Goal: Use online tool/utility: Utilize a website feature to perform a specific function

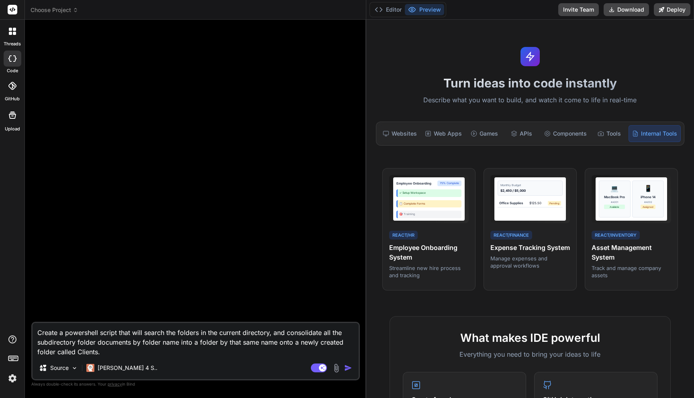
scroll to position [10, 0]
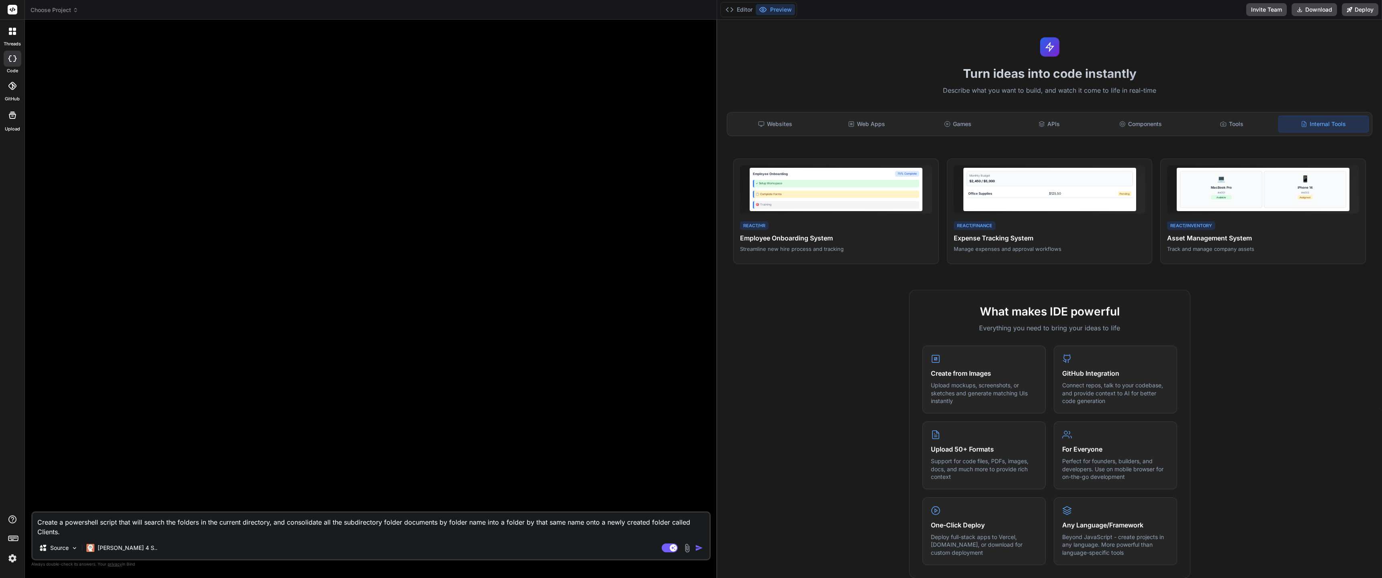
type textarea "x"
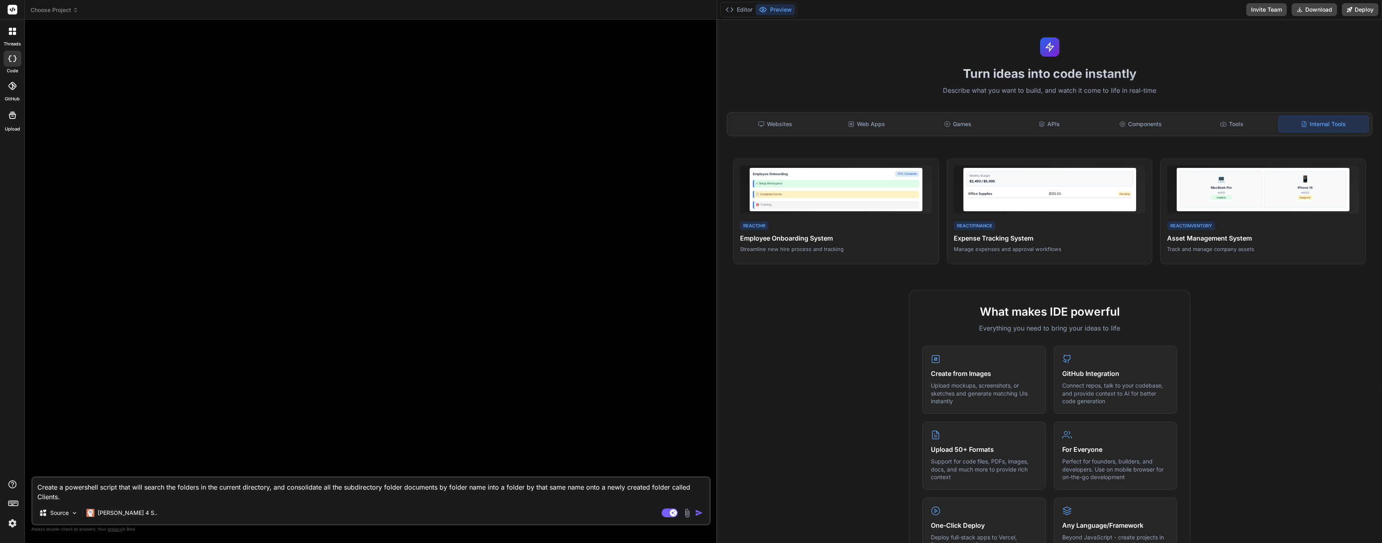
drag, startPoint x: 63, startPoint y: 498, endPoint x: 22, endPoint y: 483, distance: 42.8
click at [22, 398] on div "threads code GitHub Upload Choose Project Created with Pixso. Bind AI Web Searc…" at bounding box center [691, 271] width 1382 height 543
type textarea "x"
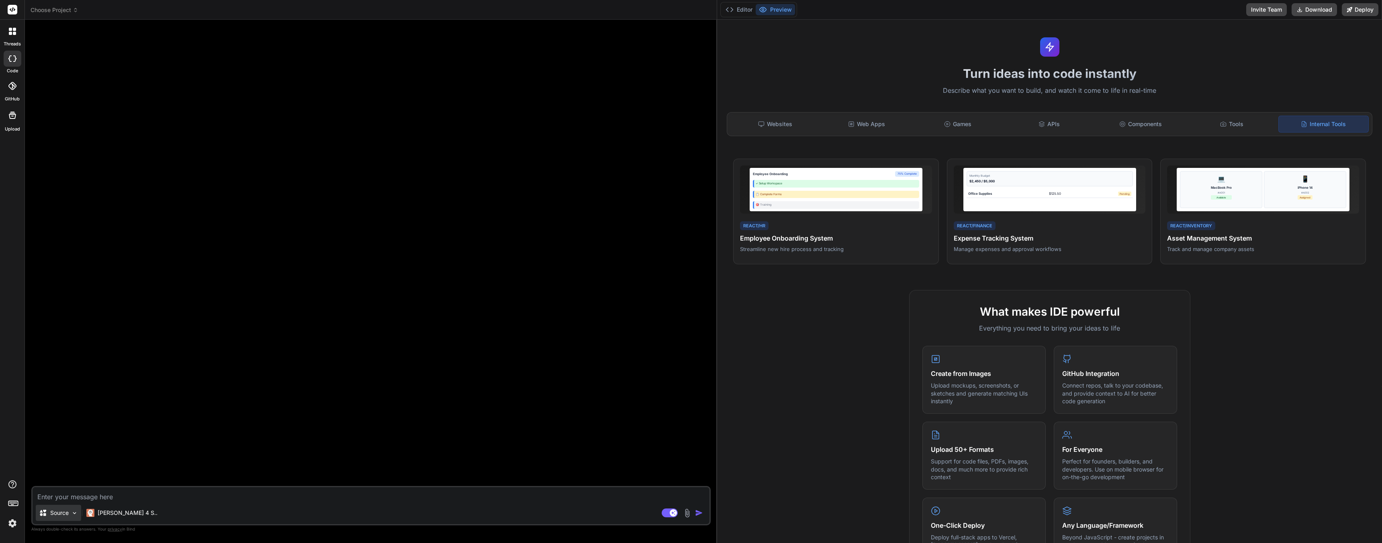
click at [69, 398] on div "Source" at bounding box center [58, 513] width 45 height 16
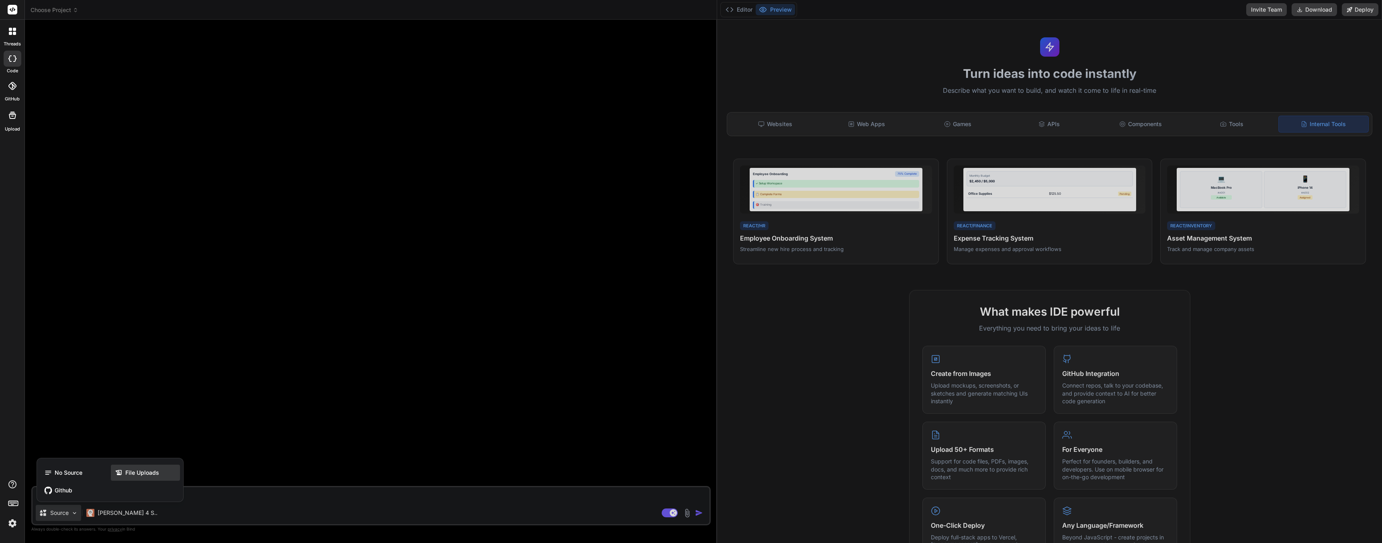
click at [157, 398] on span "File Uploads" at bounding box center [142, 473] width 34 height 8
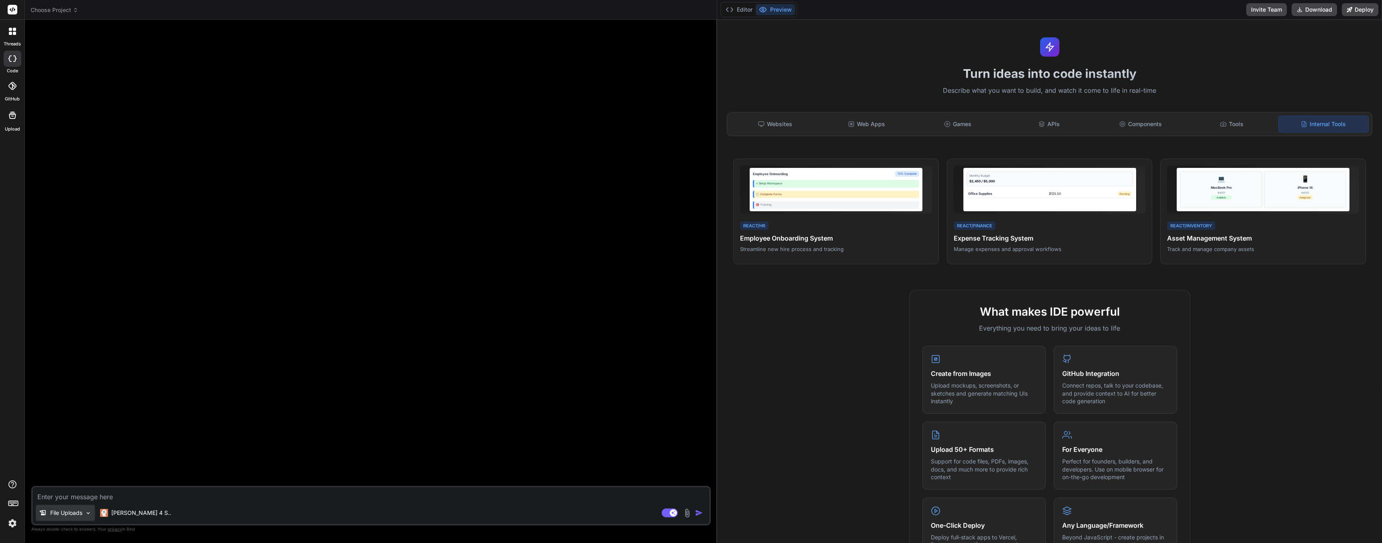
click at [80, 398] on p "File Uploads" at bounding box center [66, 513] width 32 height 8
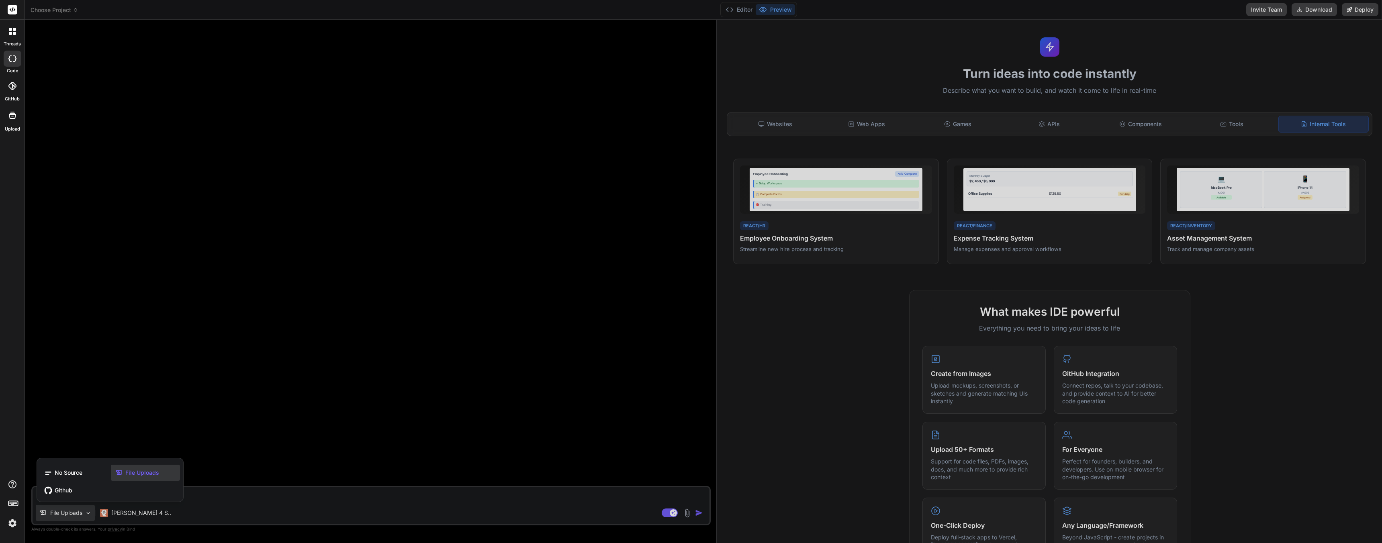
click at [148, 398] on span "File Uploads" at bounding box center [142, 473] width 34 height 8
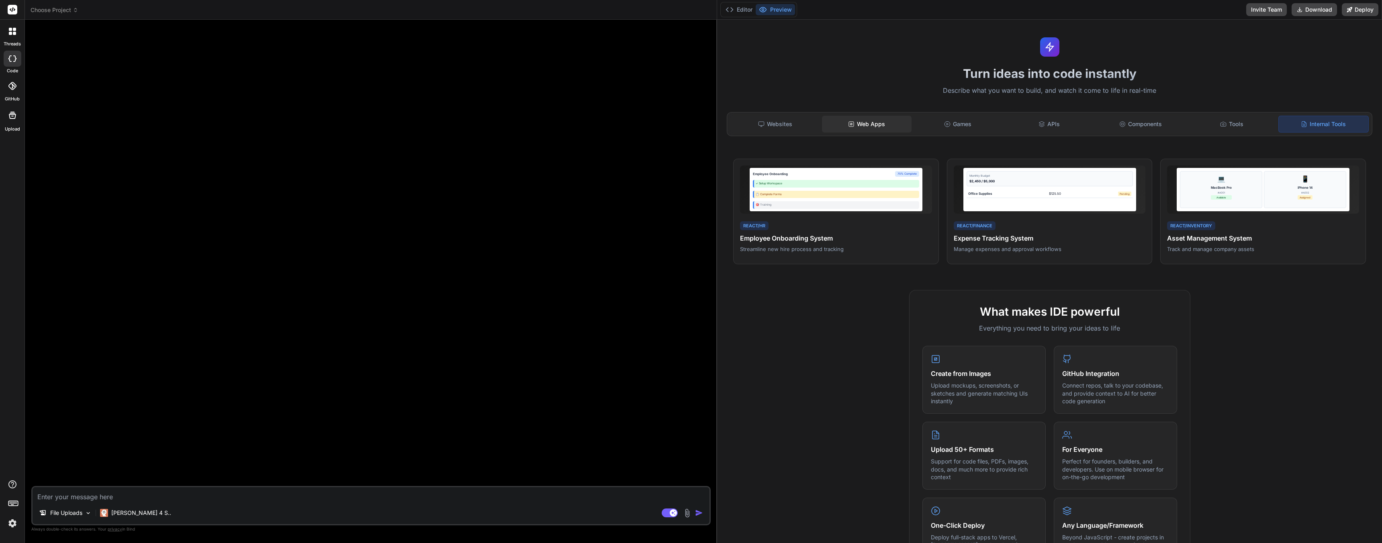
click at [694, 118] on div "Web Apps" at bounding box center [867, 124] width 90 height 17
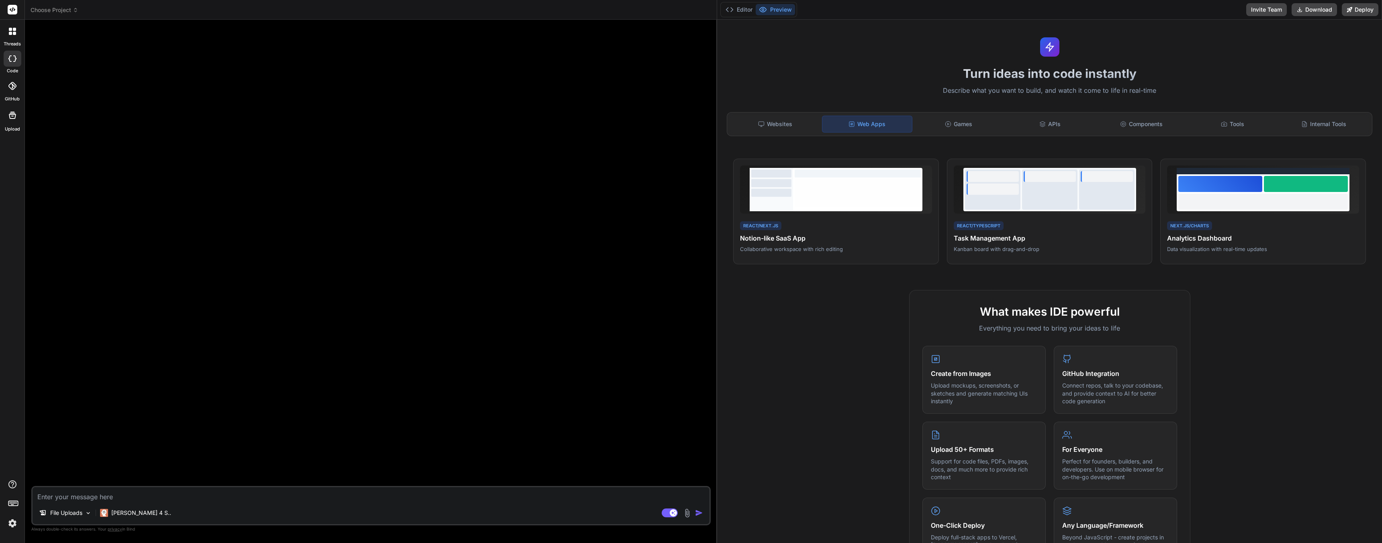
drag, startPoint x: 122, startPoint y: 294, endPoint x: 65, endPoint y: 406, distance: 125.9
click at [122, 295] on div at bounding box center [372, 256] width 678 height 460
click at [56, 398] on textarea at bounding box center [371, 494] width 677 height 14
click at [689, 398] on img at bounding box center [686, 512] width 9 height 9
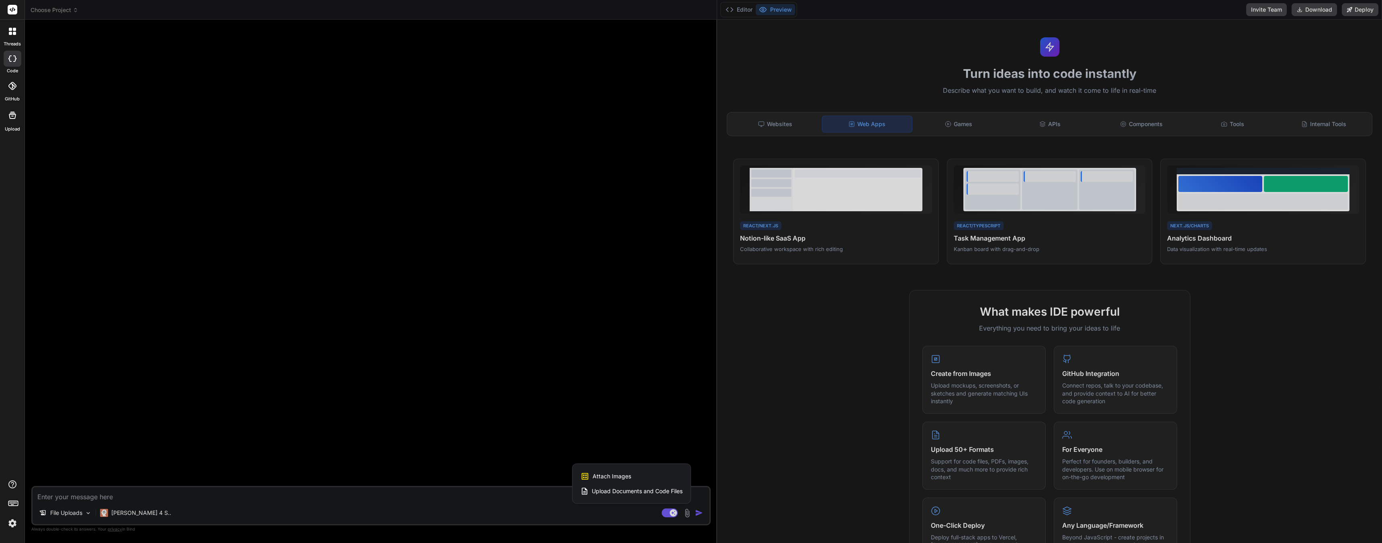
click at [627, 398] on span "Upload Documents and Code Files" at bounding box center [637, 491] width 91 height 8
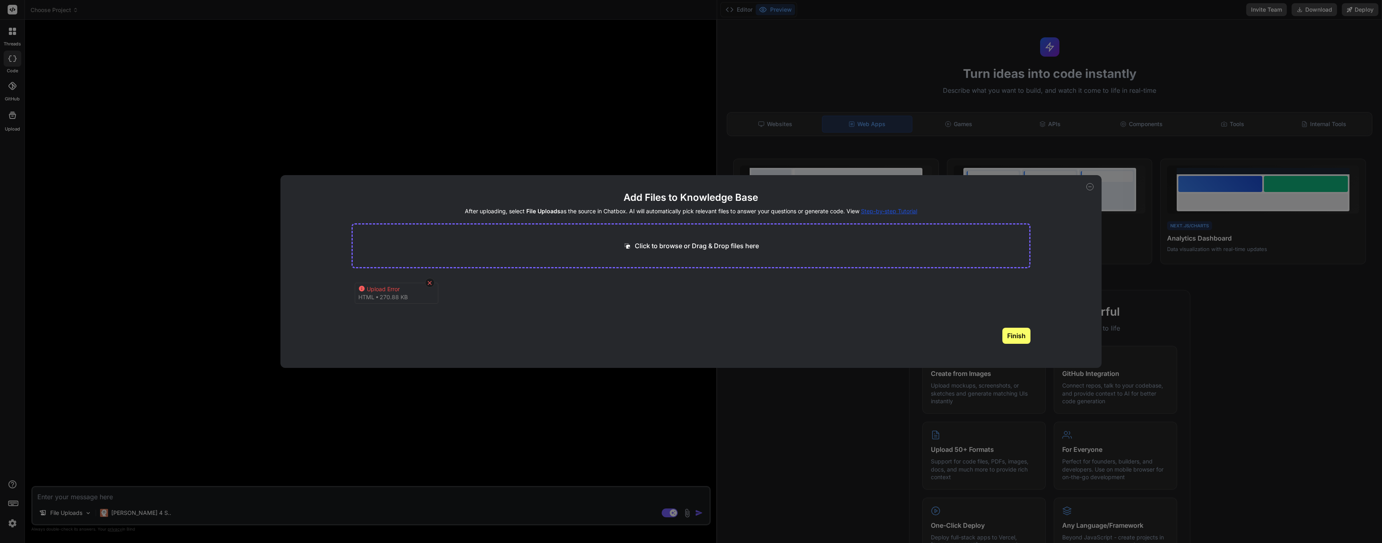
click at [426, 283] on icon at bounding box center [429, 283] width 7 height 7
click at [694, 187] on icon at bounding box center [1089, 186] width 7 height 7
type textarea "x"
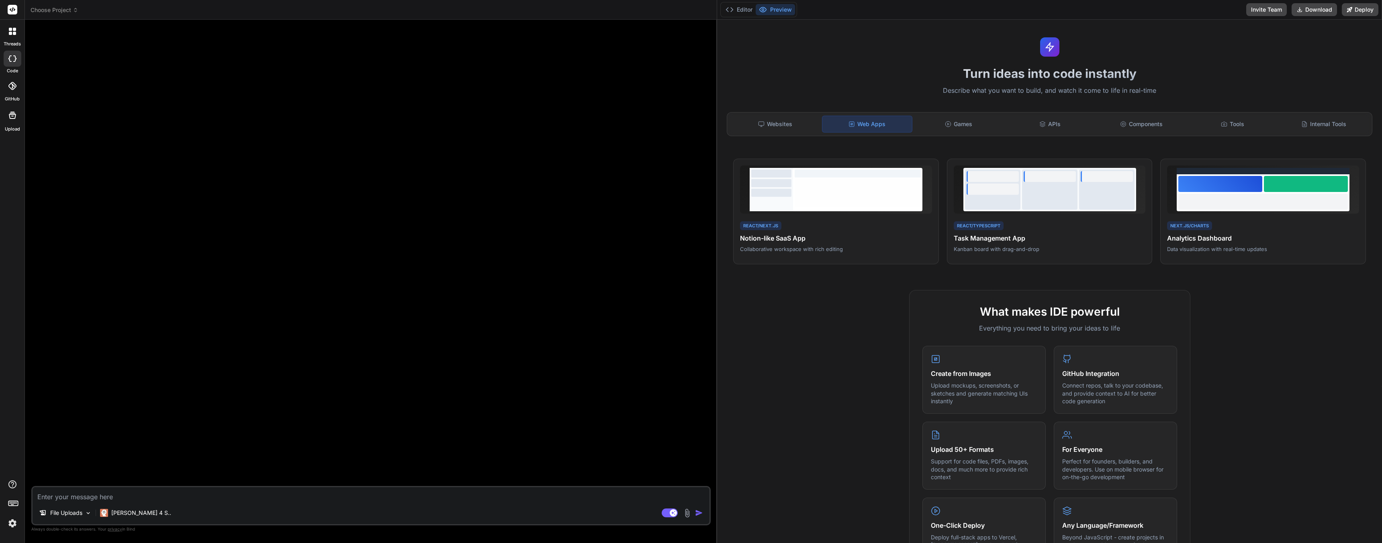
click at [98, 398] on textarea at bounding box center [371, 494] width 677 height 14
type textarea "S"
type textarea "x"
type textarea "St"
type textarea "x"
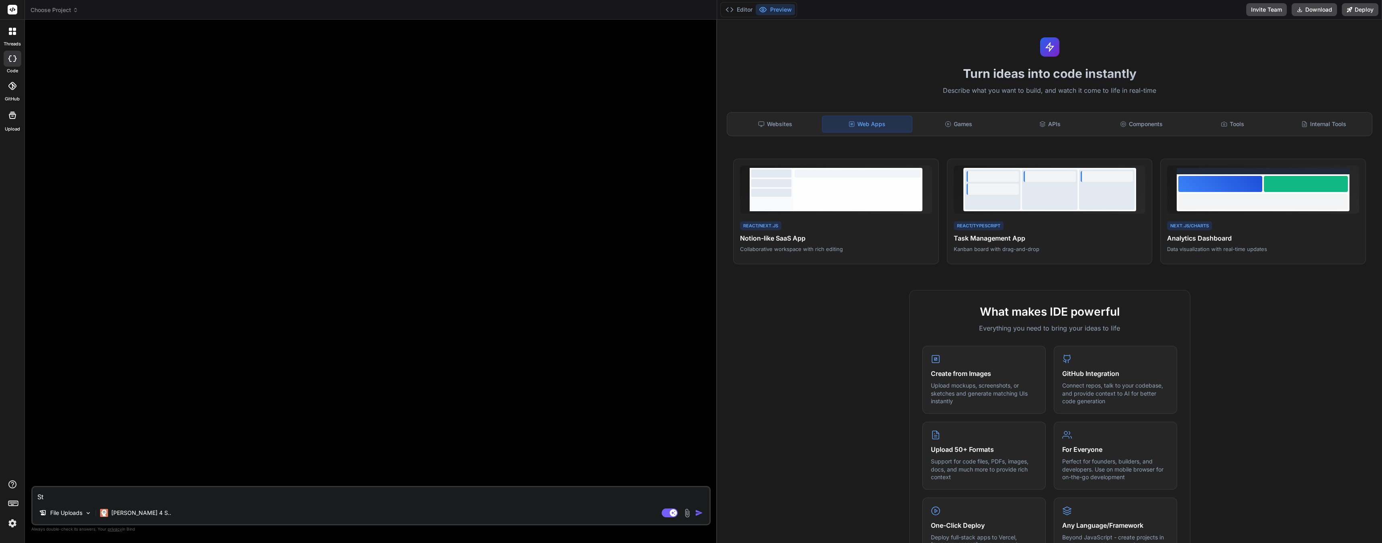
type textarea "Sta"
type textarea "x"
type textarea "Star"
type textarea "x"
type textarea "Start"
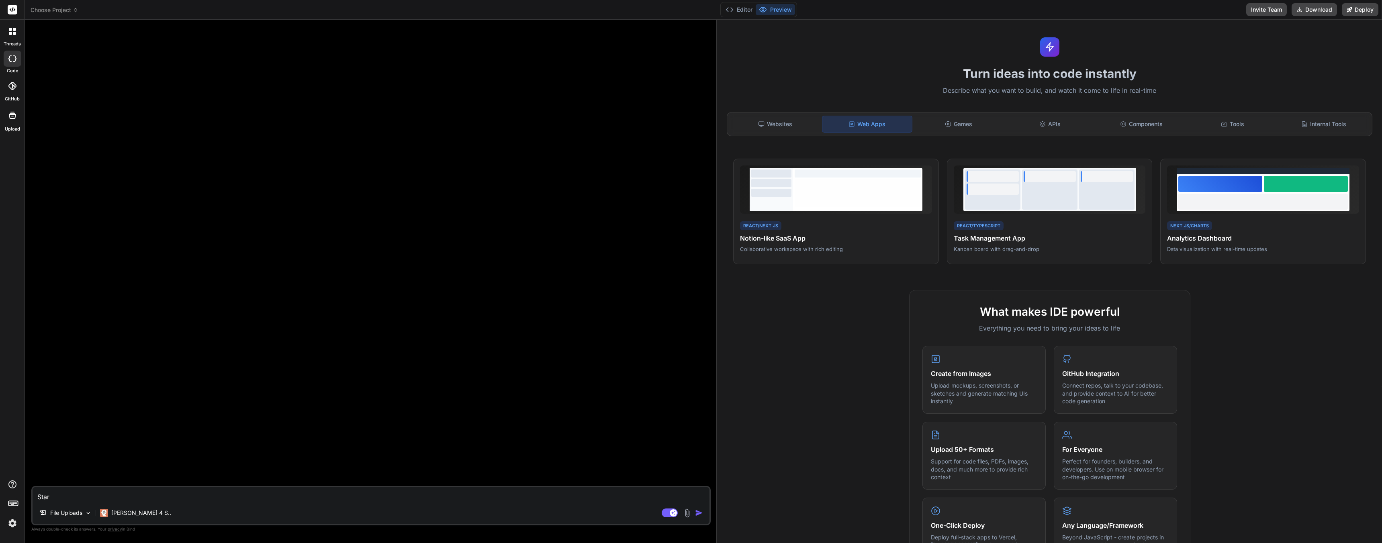
type textarea "x"
type textarea "Start"
type textarea "x"
type textarea "Start w"
type textarea "x"
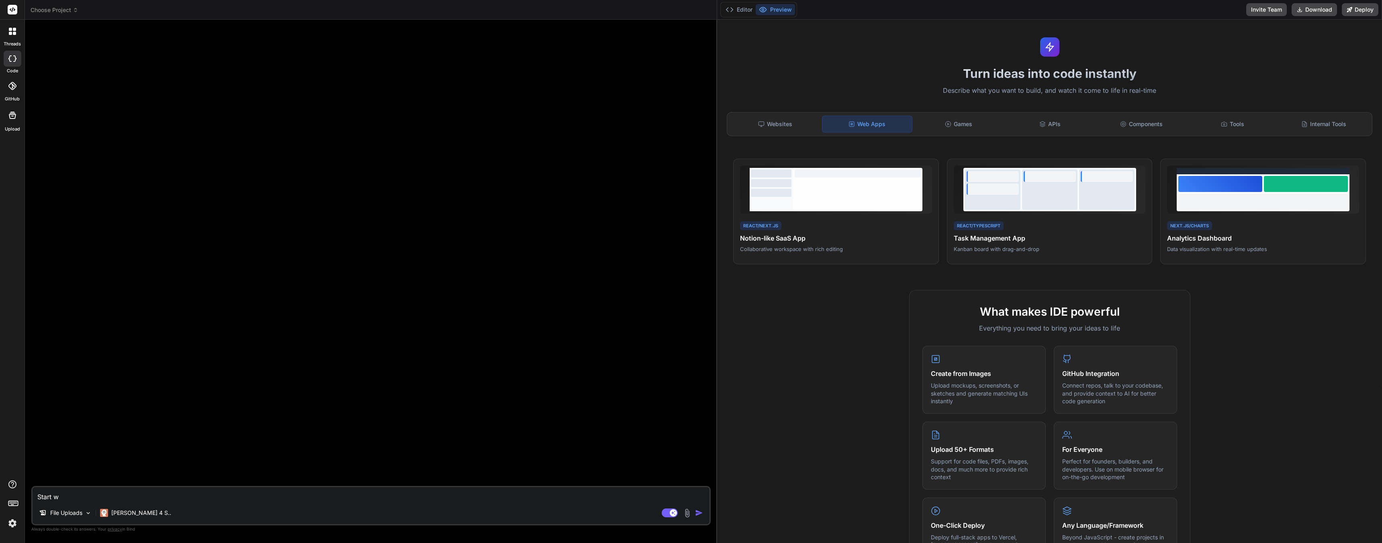
type textarea "Start wi"
type textarea "x"
type textarea "Start wit"
type textarea "x"
type textarea "Start with"
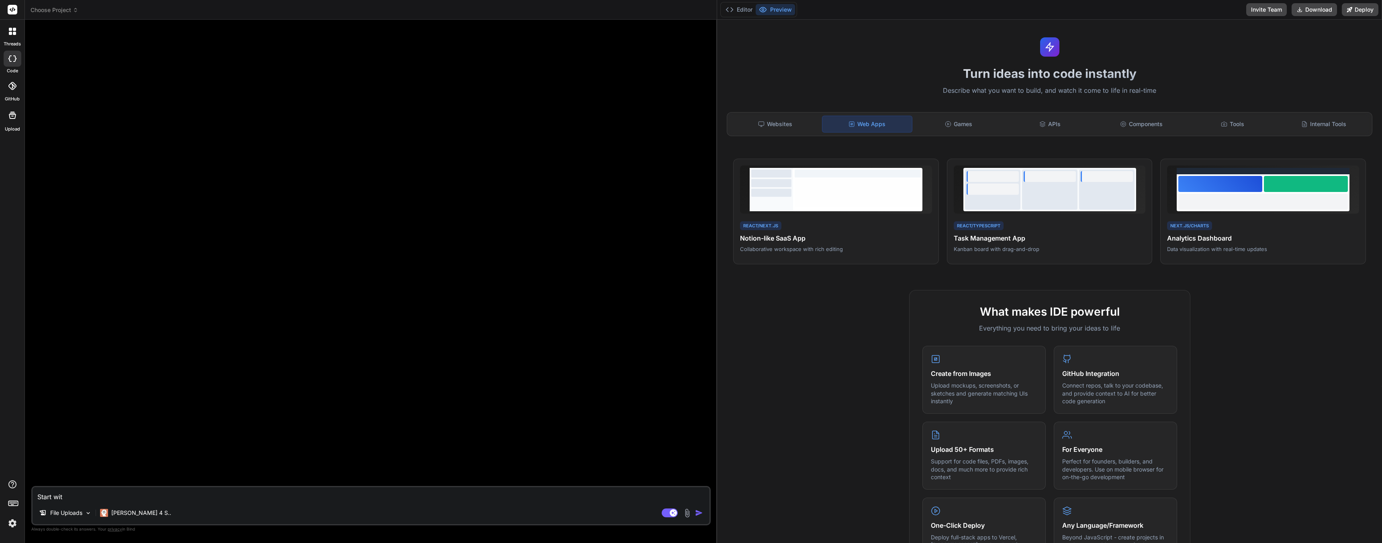
type textarea "x"
type textarea "Start with"
type textarea "x"
type textarea "Start with h"
type textarea "x"
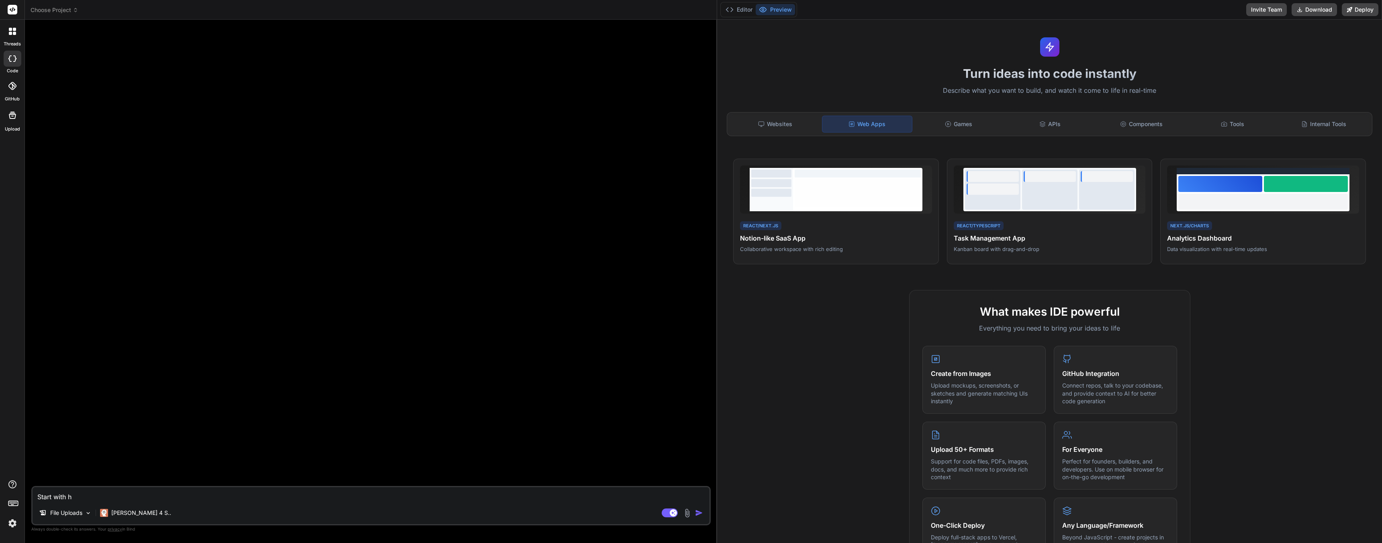
type textarea "Start with ho"
type textarea "x"
type textarea "Start with h"
type textarea "x"
type textarea "Start with"
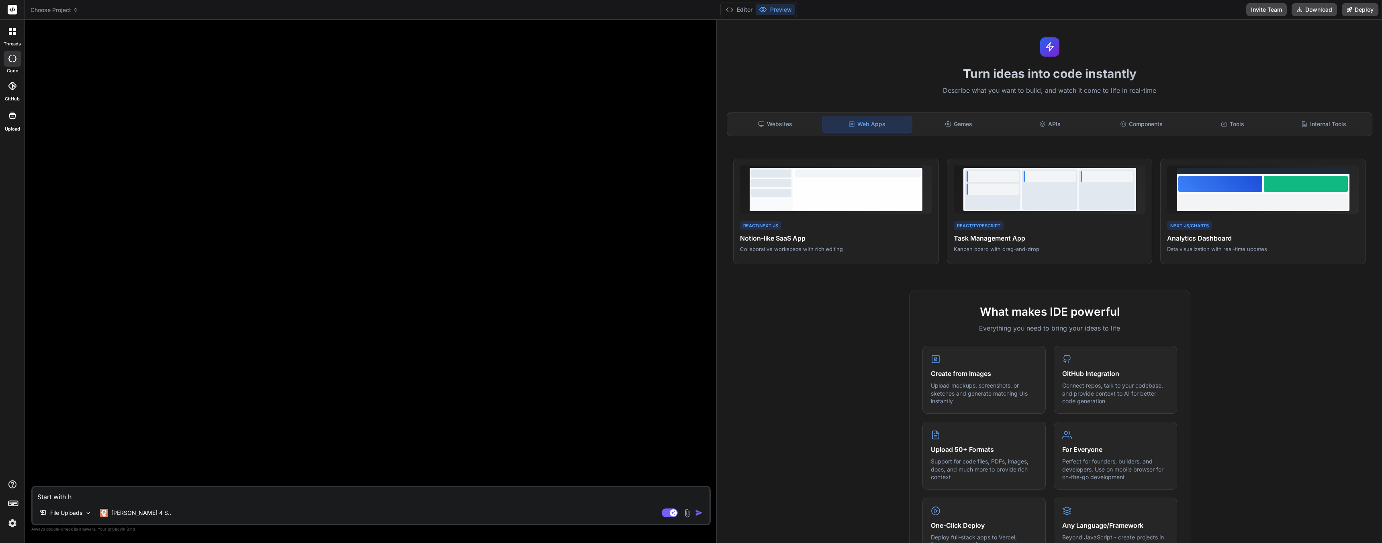
type textarea "x"
type textarea "Start with c"
type textarea "x"
type textarea "Start with cl"
type textarea "x"
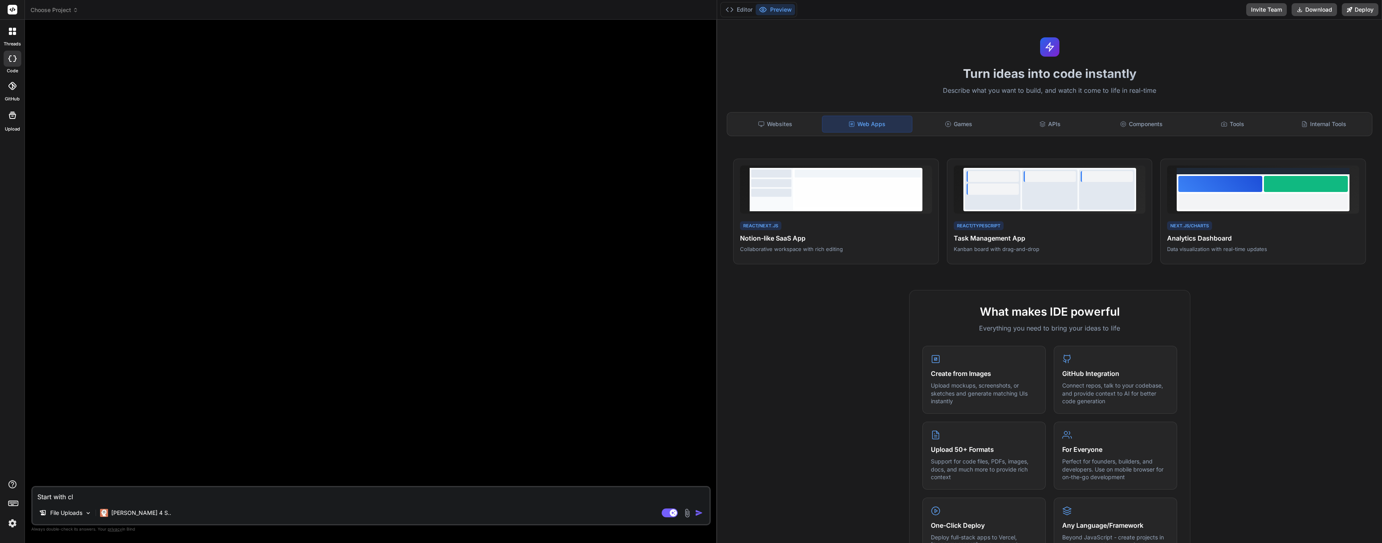
type textarea "Start with cle"
type textarea "x"
type textarea "Start with clea"
type textarea "x"
type textarea "Start with clean"
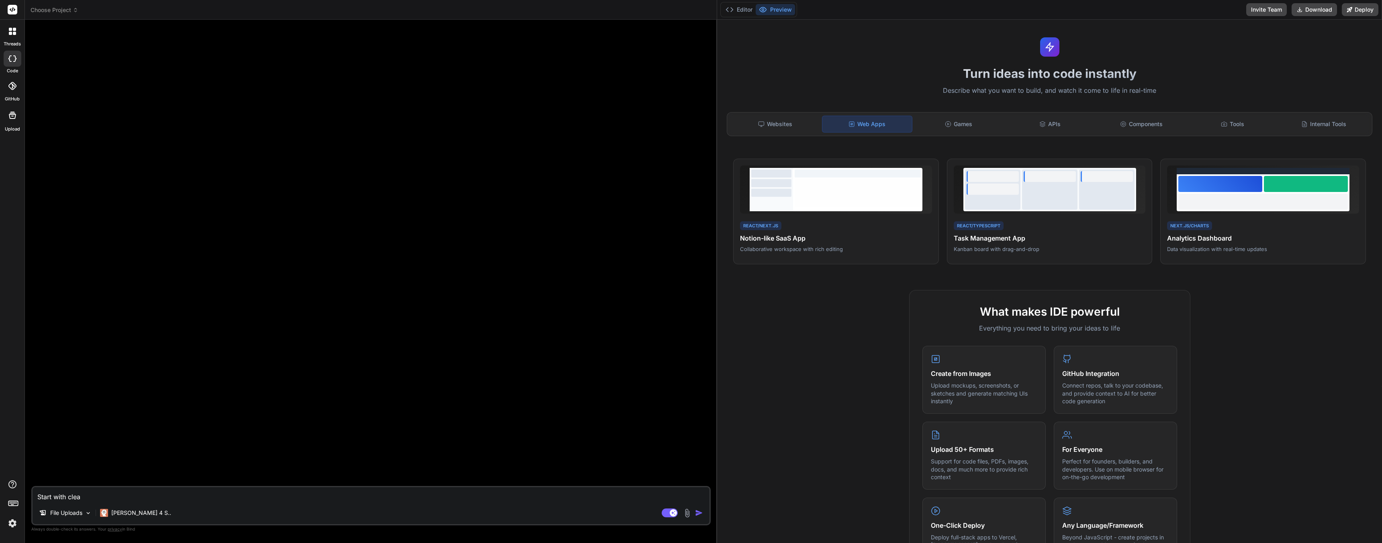
type textarea "x"
type textarea "Start with cleani"
type textarea "x"
type textarea "Start with cleanin"
type textarea "x"
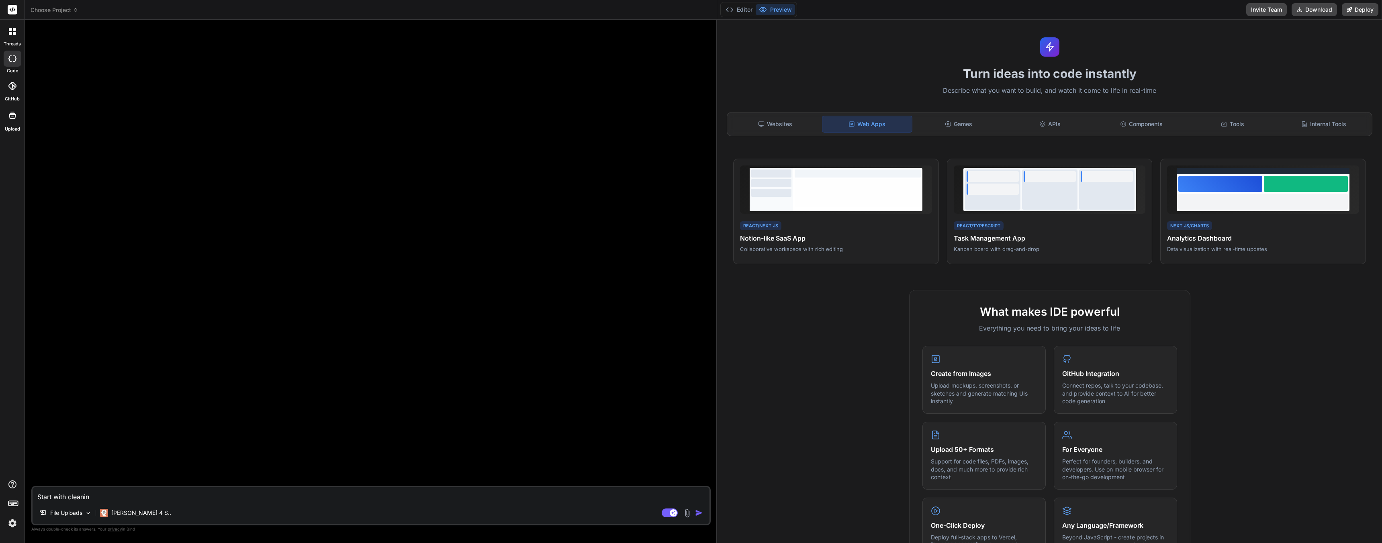
type textarea "Start with cleaning"
type textarea "x"
type textarea "Start with cleaning"
type textarea "x"
type textarea "Start with cleaning m"
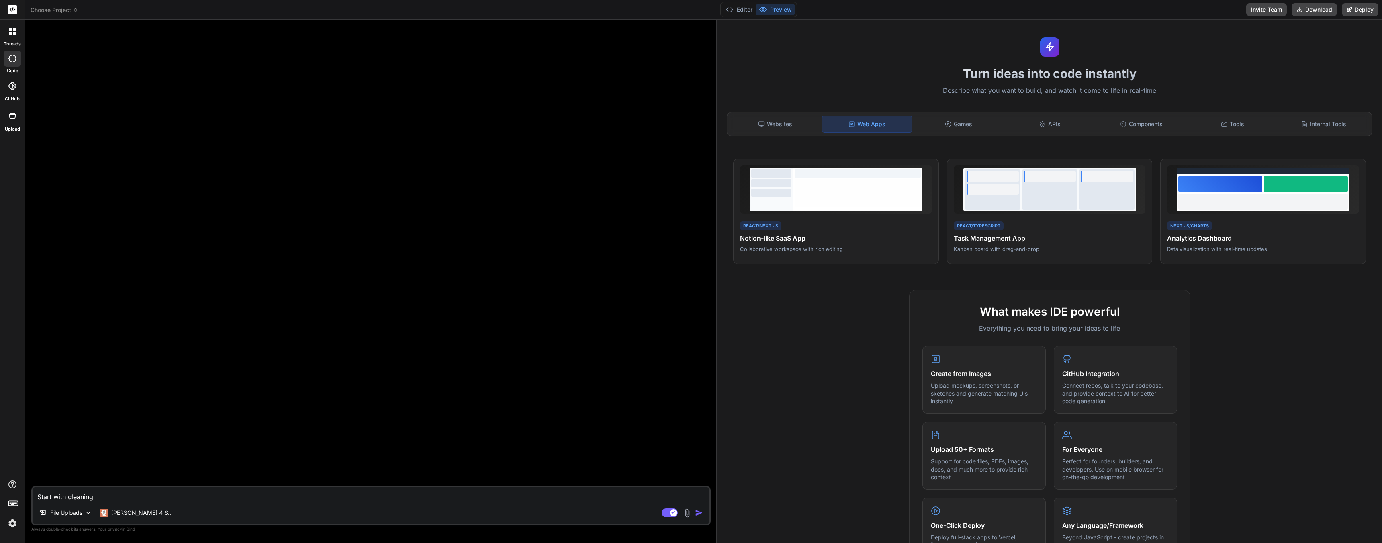
type textarea "x"
type textarea "Start with cleaning my"
type textarea "x"
type textarea "Start with cleaning my"
type textarea "x"
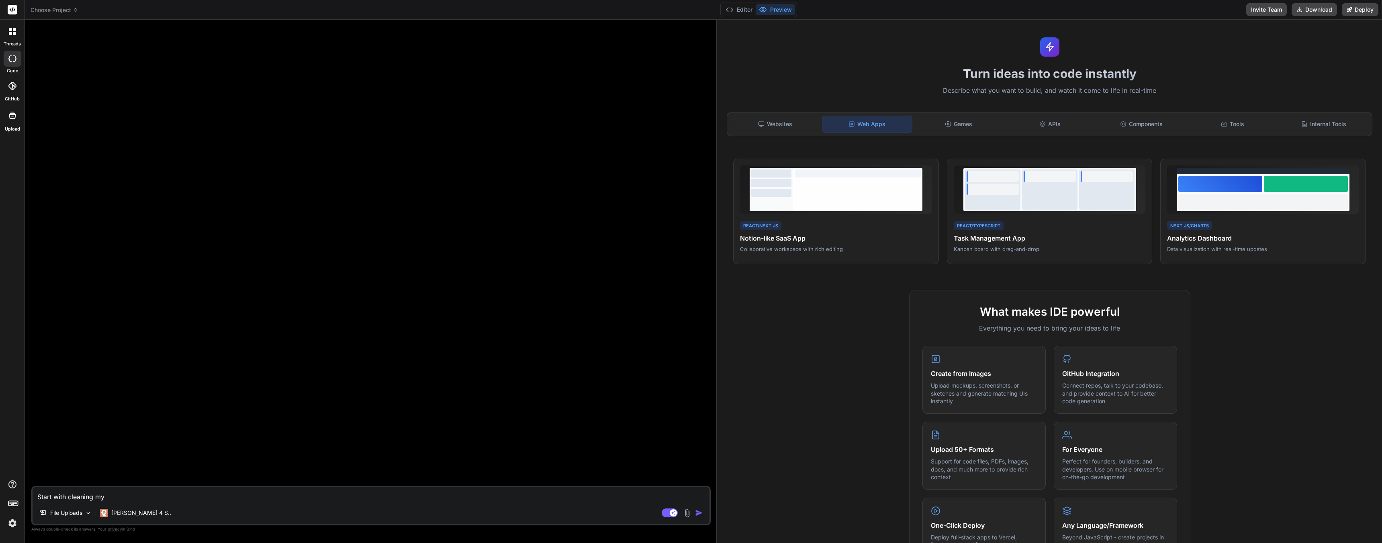
type textarea "Start with cleaning my c"
type textarea "x"
type textarea "Start with cleaning my co"
type textarea "x"
type textarea "Start with cleaning my cod"
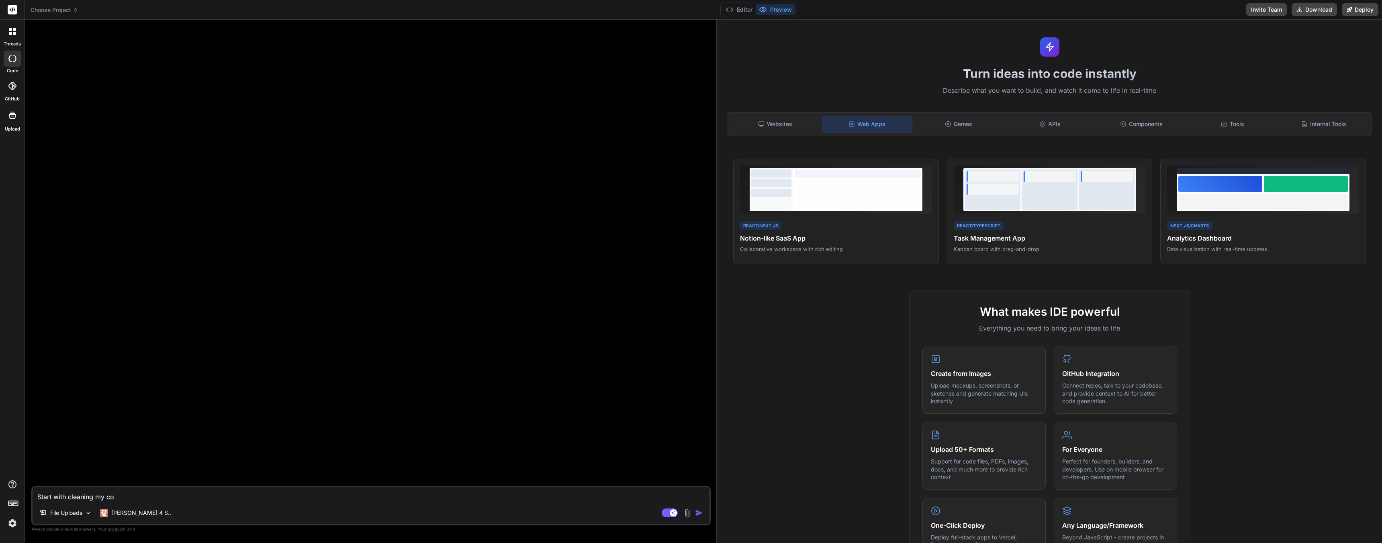
type textarea "x"
type textarea "Start with cleaning my code"
type textarea "x"
type textarea "Start with cleaning my code"
type textarea "x"
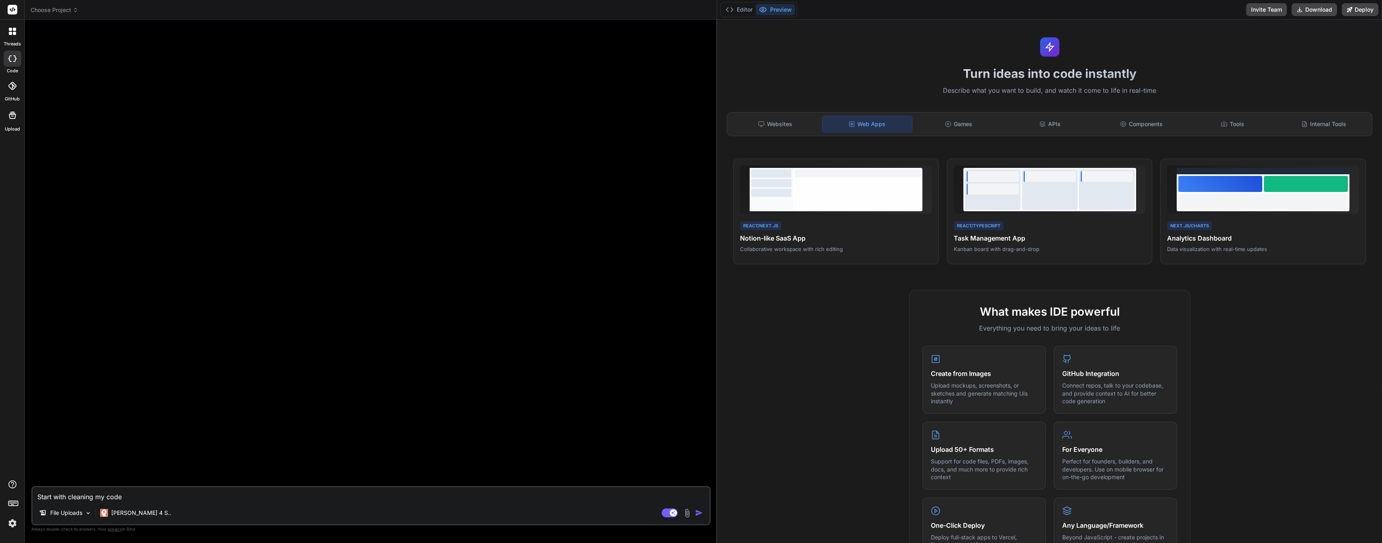
type textarea "Start with cleaning my code f"
type textarea "x"
type textarea "Start with cleaning my code fo"
type textarea "x"
type textarea "Start with cleaning my code for"
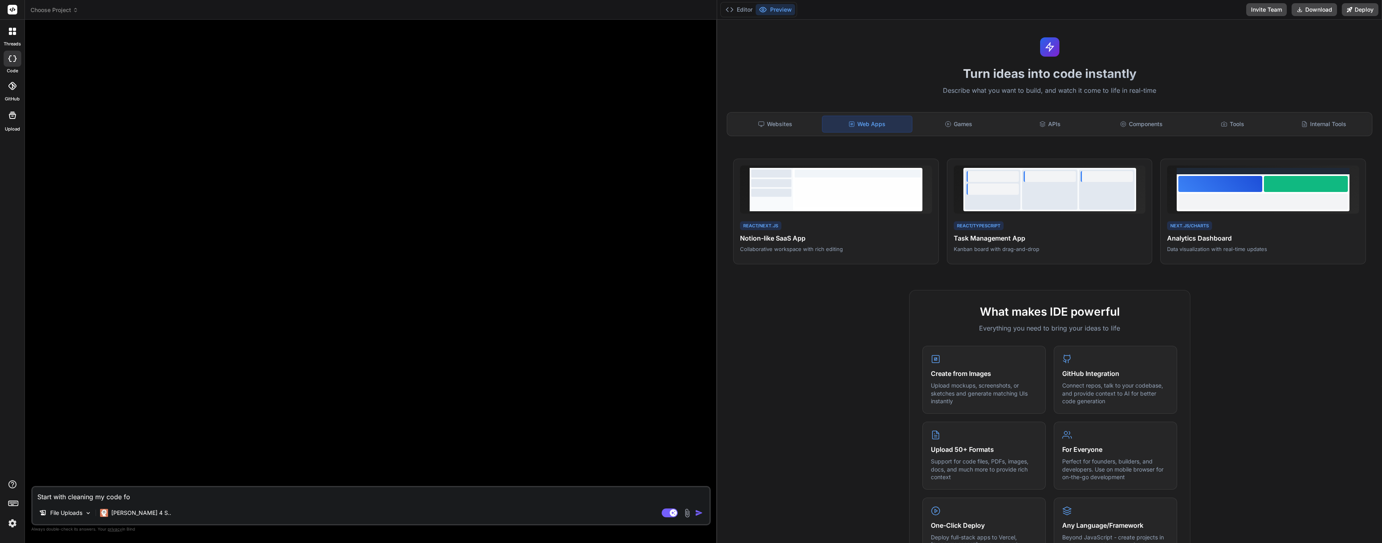
type textarea "x"
type textarea "Start with cleaning my code for"
type textarea "x"
type textarea "Start with cleaning my code for e"
type textarea "x"
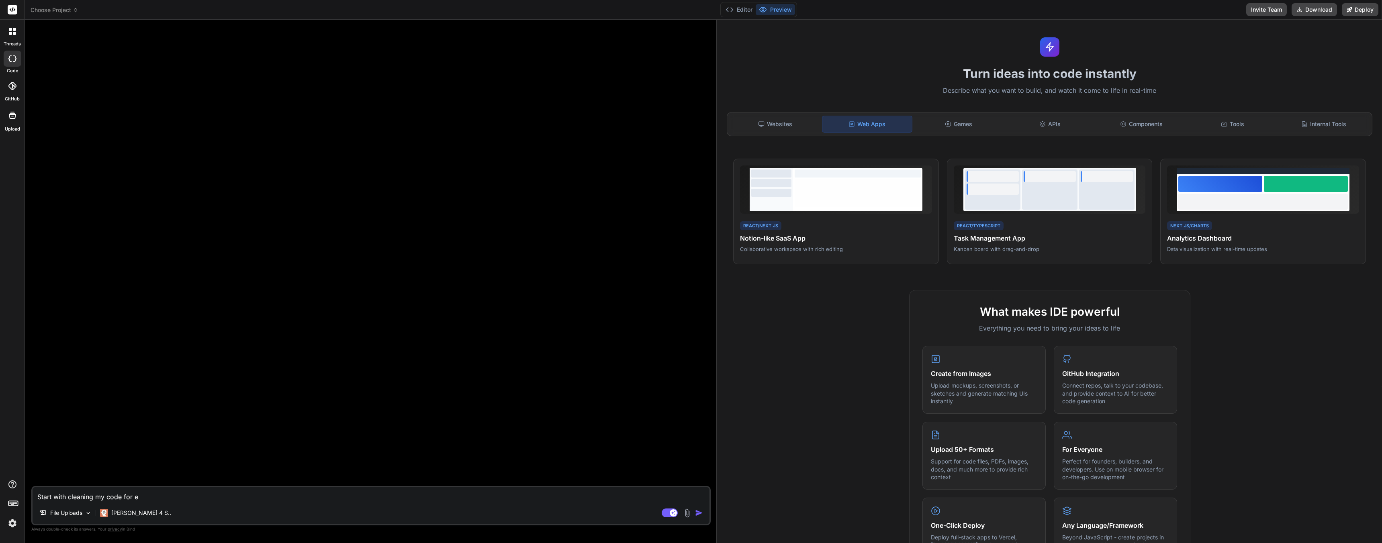
type textarea "Start with cleaning my code for er"
type textarea "x"
type textarea "Start with cleaning my code for err"
type textarea "x"
type textarea "Start with cleaning my code for erro"
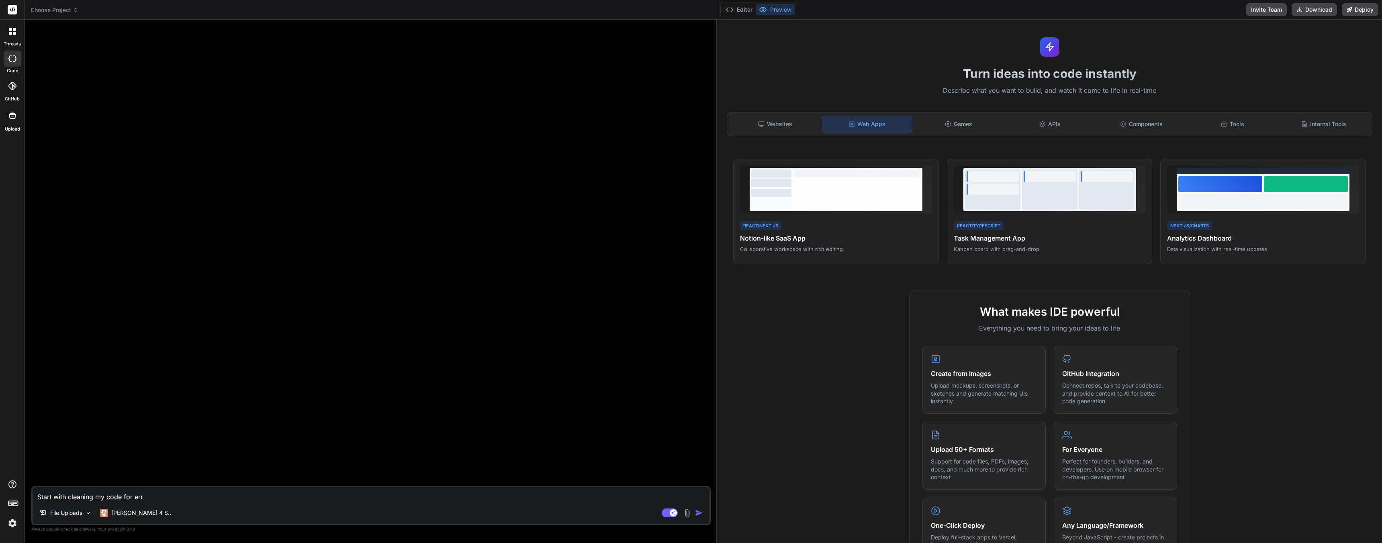
type textarea "x"
type textarea "Start with cleaning my code for error"
type textarea "x"
type textarea "Start with cleaning my code for errors"
type textarea "x"
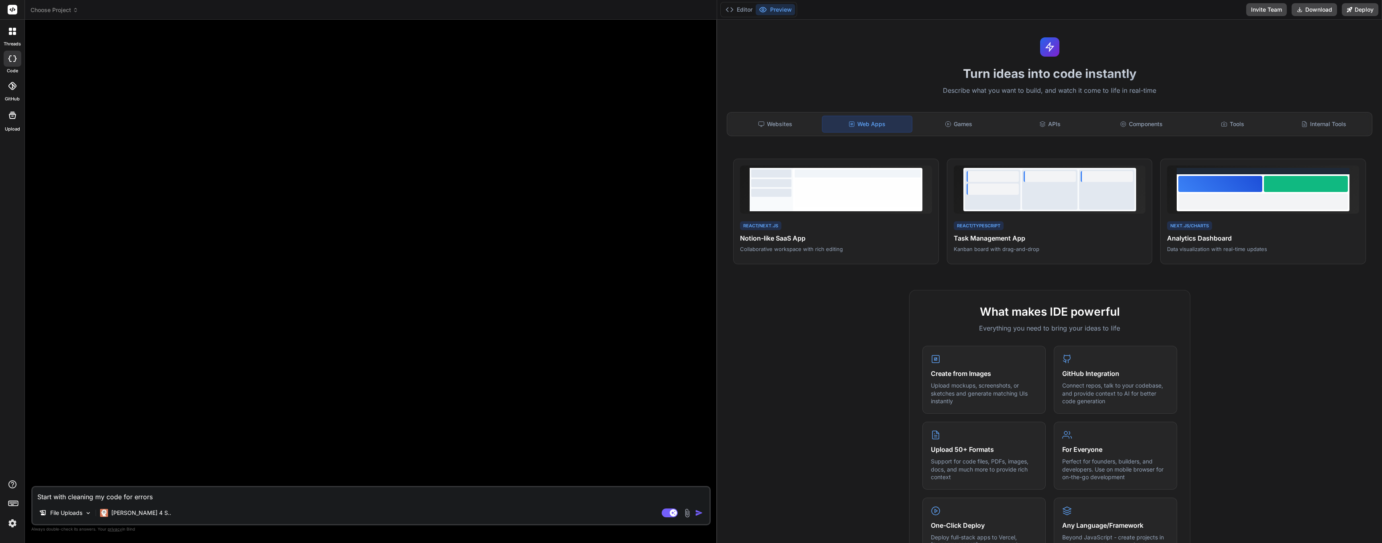
type textarea "Start with cleaning my code for errors:"
type textarea "x"
type textarea "Start with cleaning my code for errors:"
type textarea "x"
paste textarea "<meta charset="UTF-8"> <meta name="viewport" content="width=device-width, initi…"
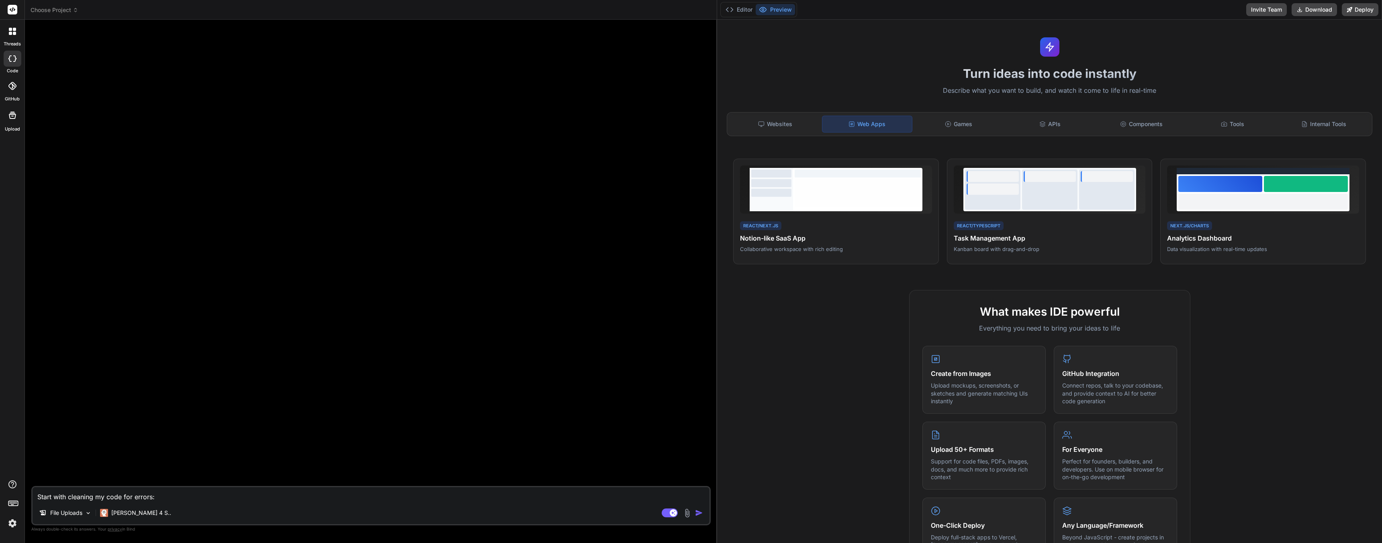
type textarea "Start with cleaning my code for errors: <meta charset="UTF-8"> <meta name="view…"
type textarea "x"
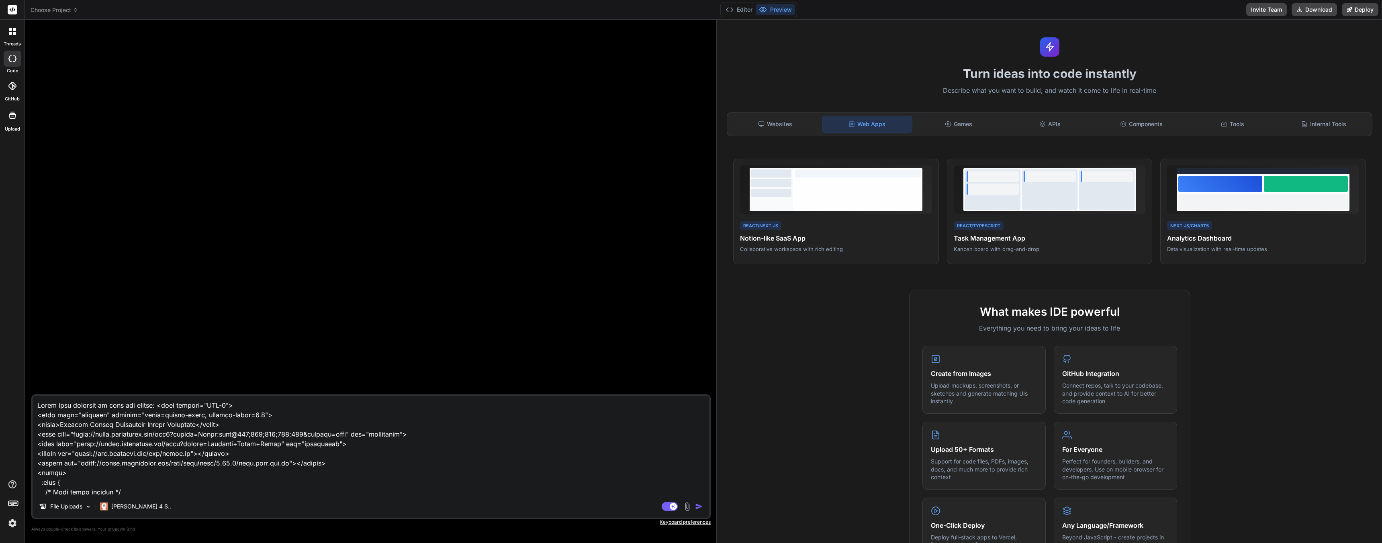
scroll to position [78427, 0]
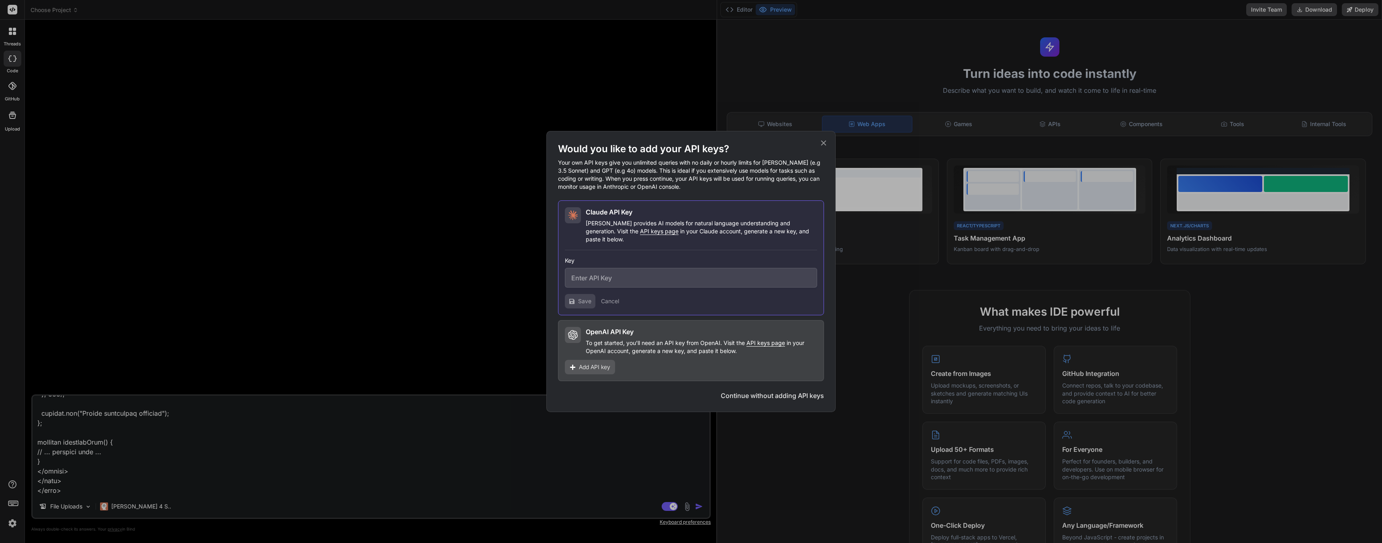
type textarea "Start with cleaning my code for errors: <meta charset="UTF-8"> <meta name="view…"
click at [694, 394] on button "Continue without adding API keys" at bounding box center [772, 396] width 103 height 10
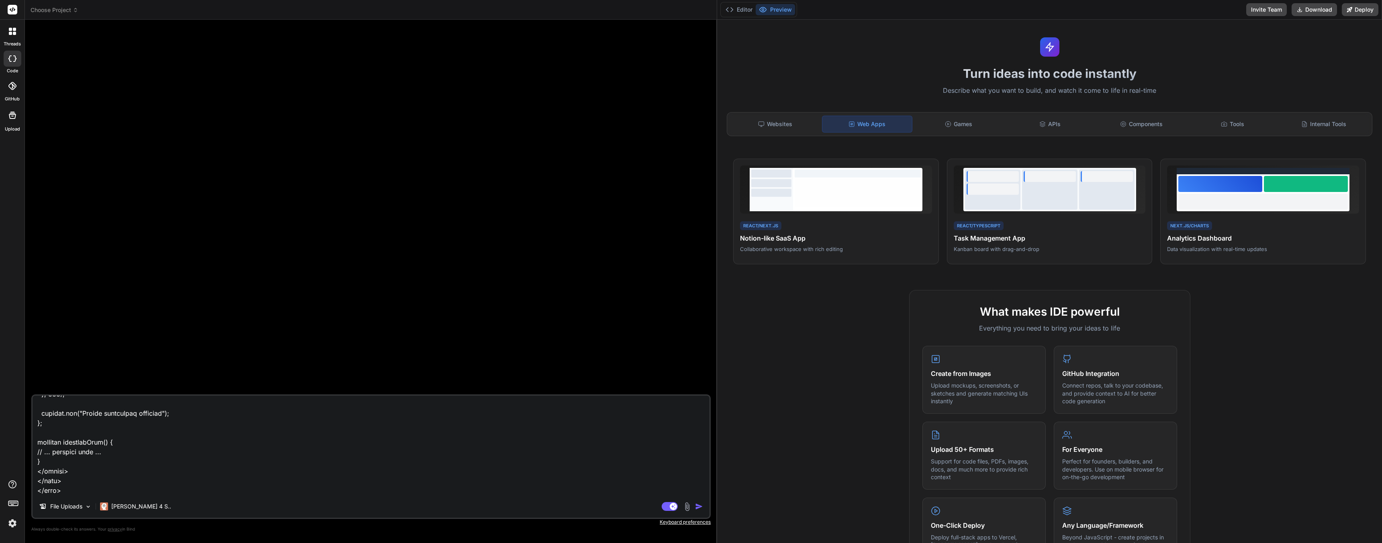
click at [694, 398] on img "button" at bounding box center [699, 506] width 8 height 8
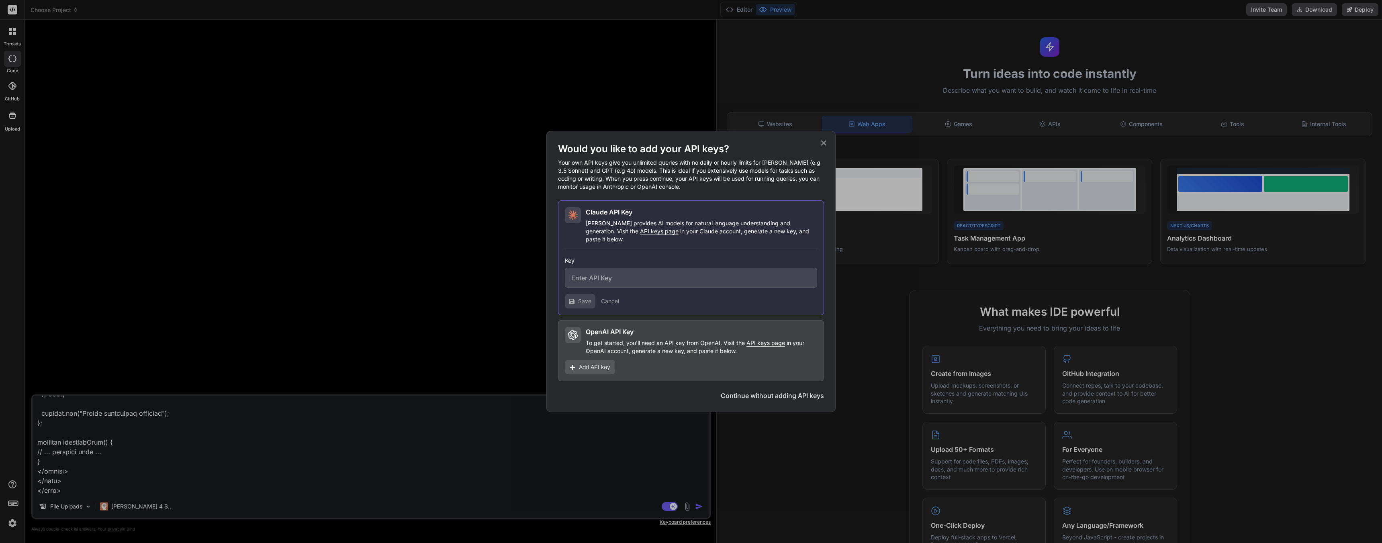
click at [523, 398] on div "Would you like to add your API keys? Your own API keys give you unlimited queri…" at bounding box center [691, 271] width 1382 height 543
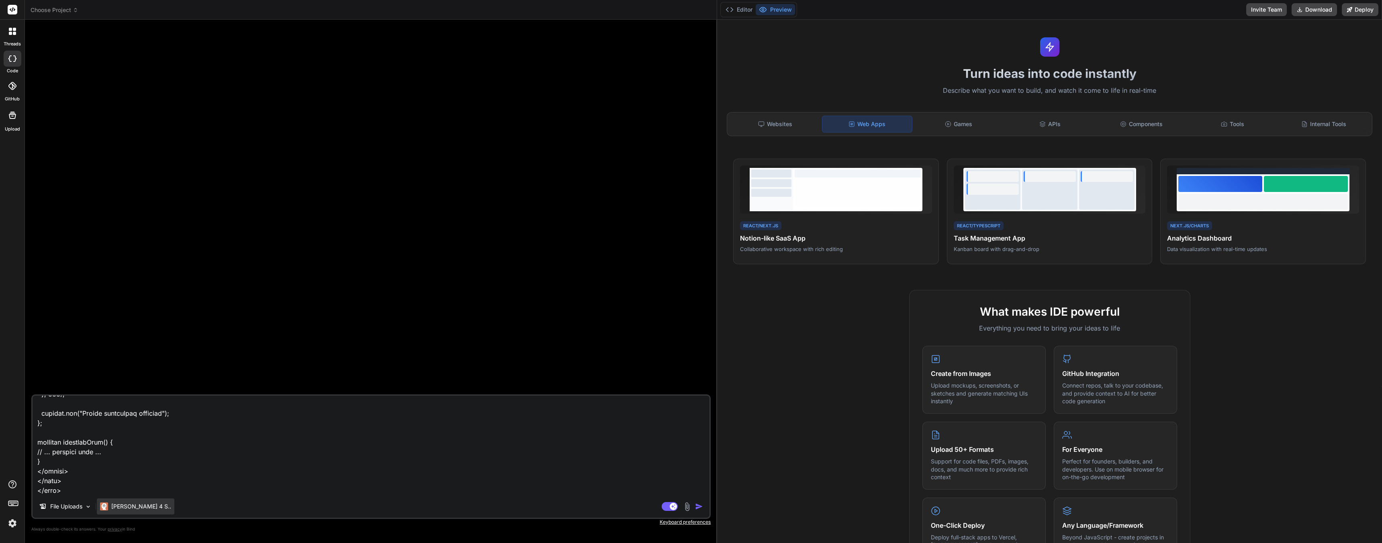
click at [124, 398] on p "[PERSON_NAME] 4 S.." at bounding box center [141, 506] width 60 height 8
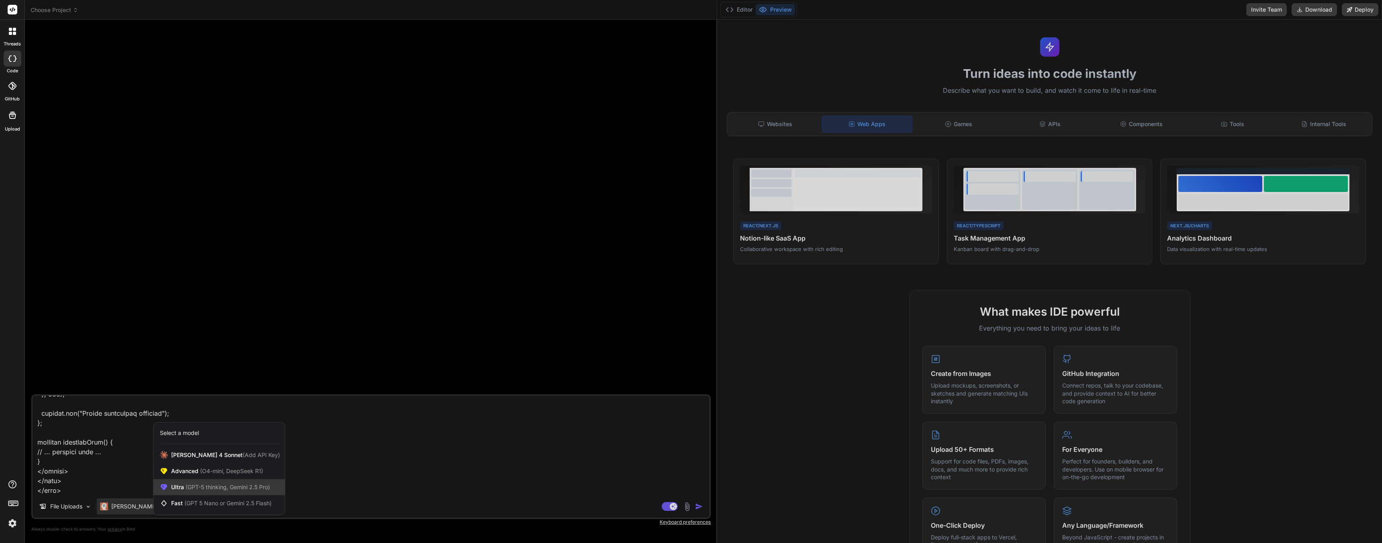
click at [231, 398] on span "(GPT-5 thinking, Gemini 2.5 Pro)" at bounding box center [227, 487] width 86 height 7
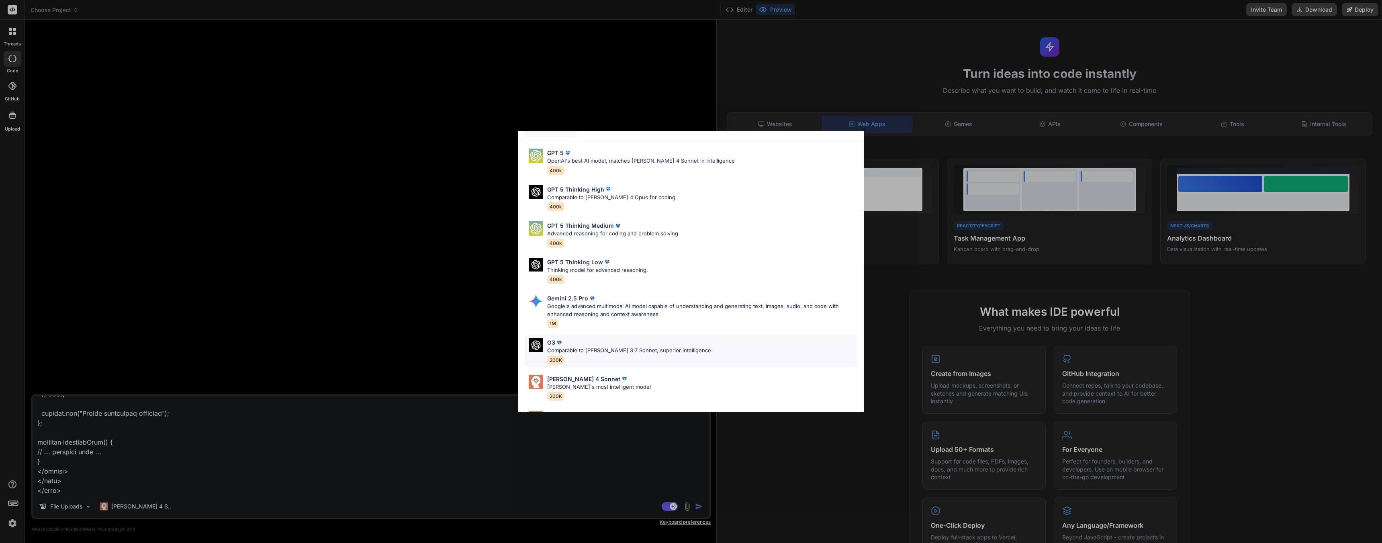
scroll to position [50, 0]
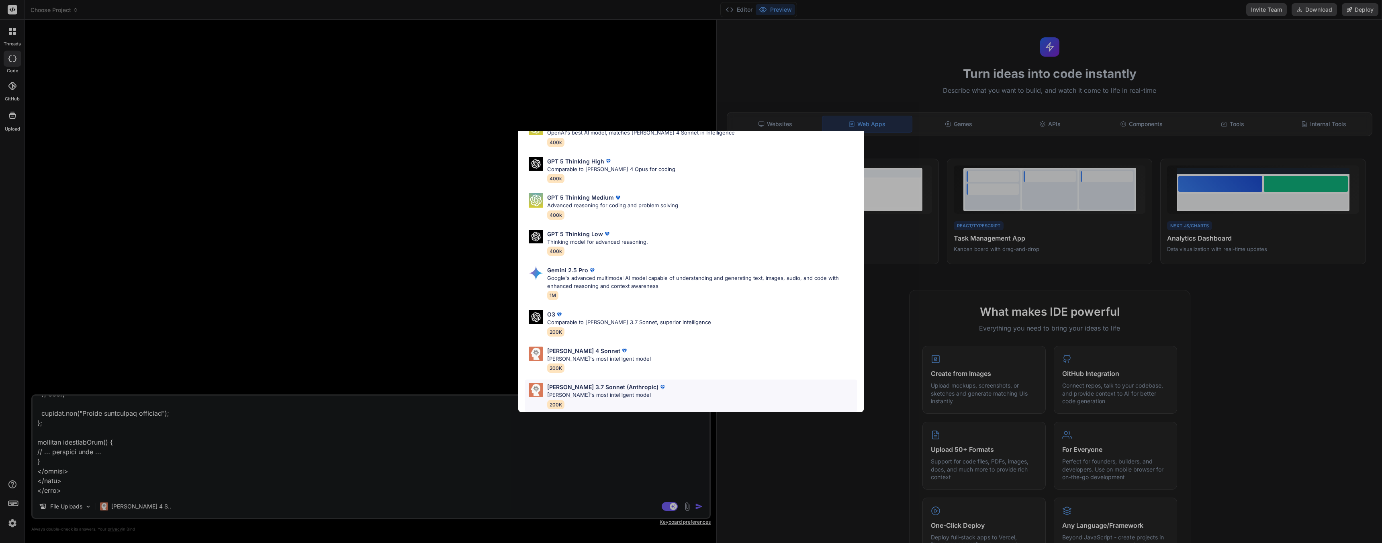
click at [605, 384] on p "[PERSON_NAME] 3.7 Sonnet (Anthropic)" at bounding box center [602, 387] width 111 height 8
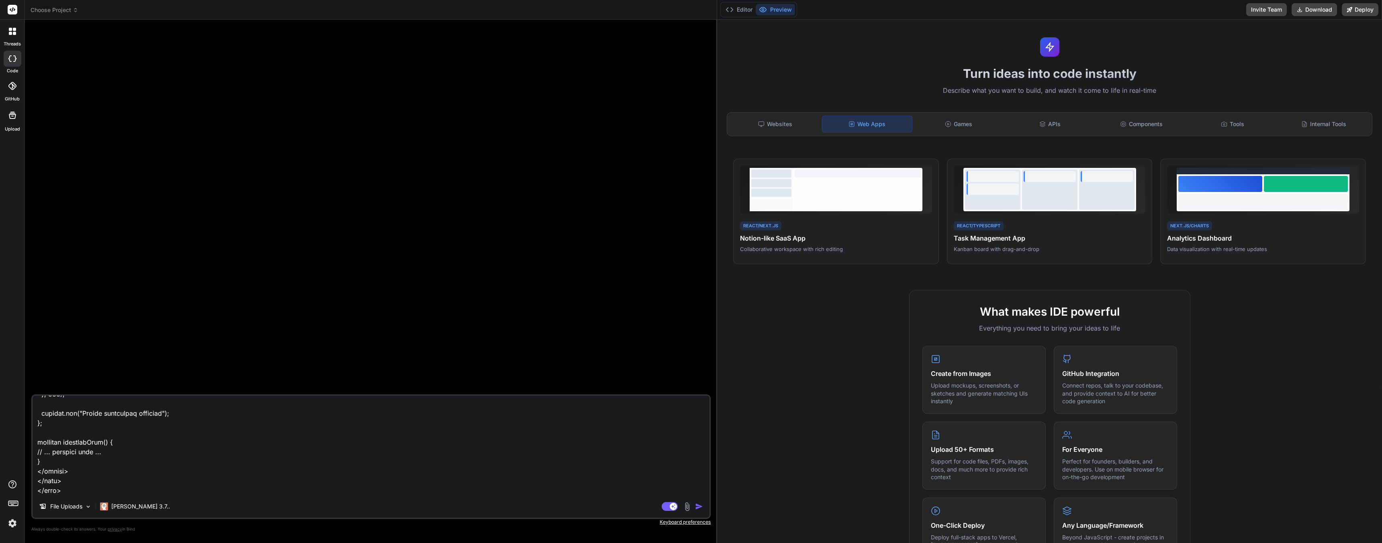
click at [694, 398] on img "button" at bounding box center [699, 506] width 8 height 8
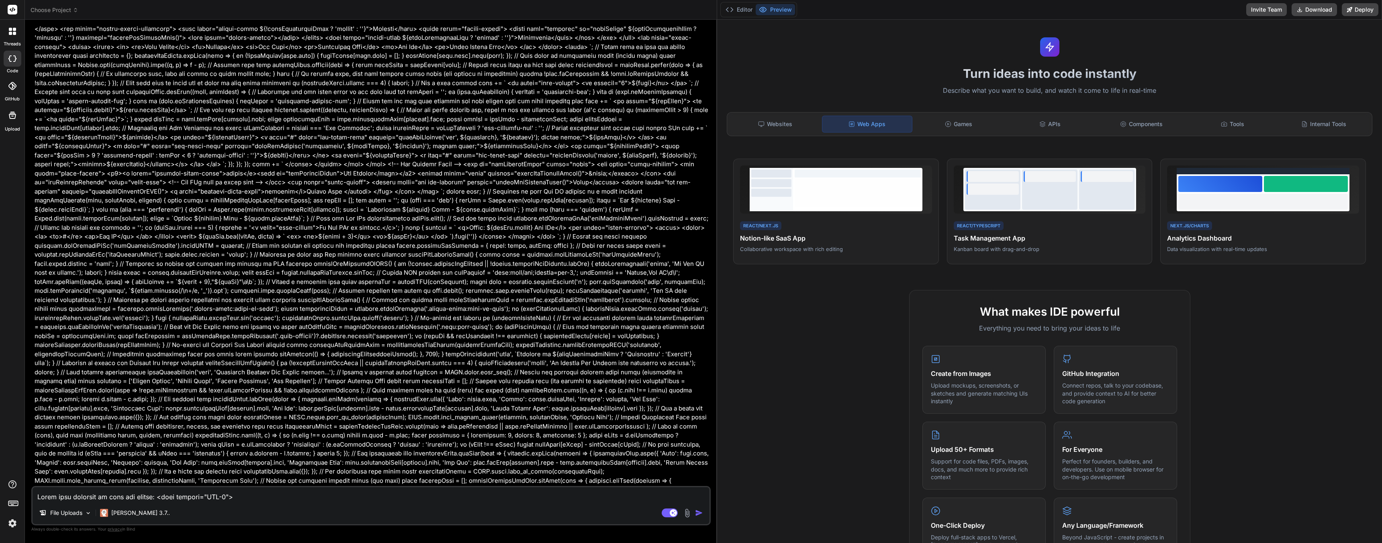
scroll to position [8525, 0]
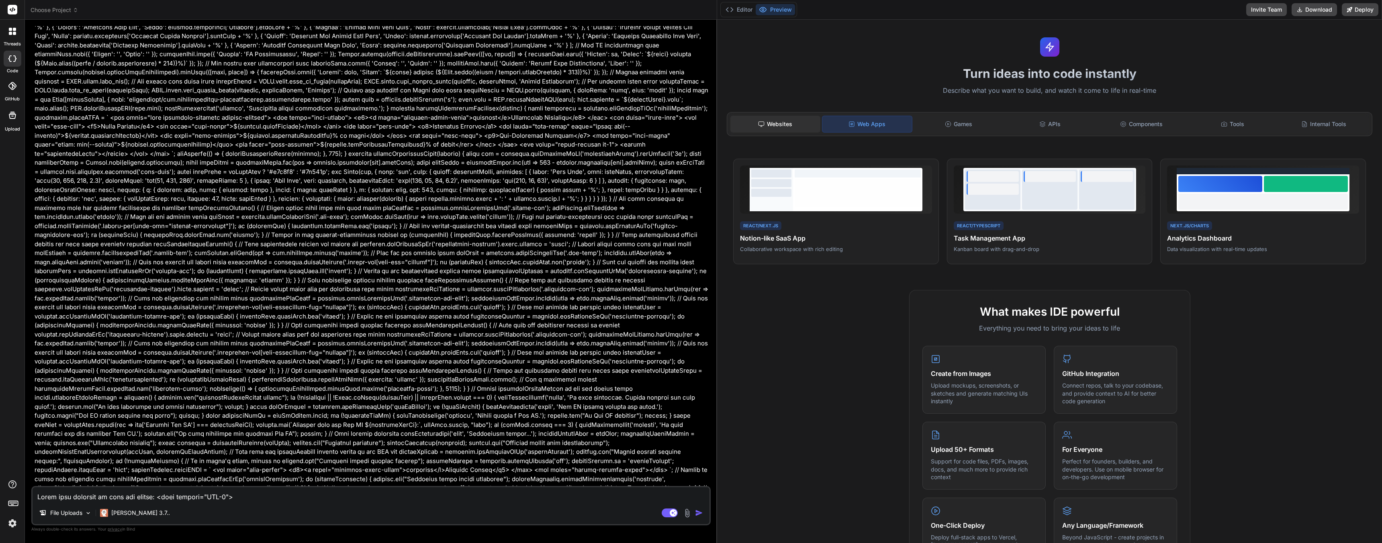
click at [694, 121] on icon at bounding box center [761, 124] width 6 height 6
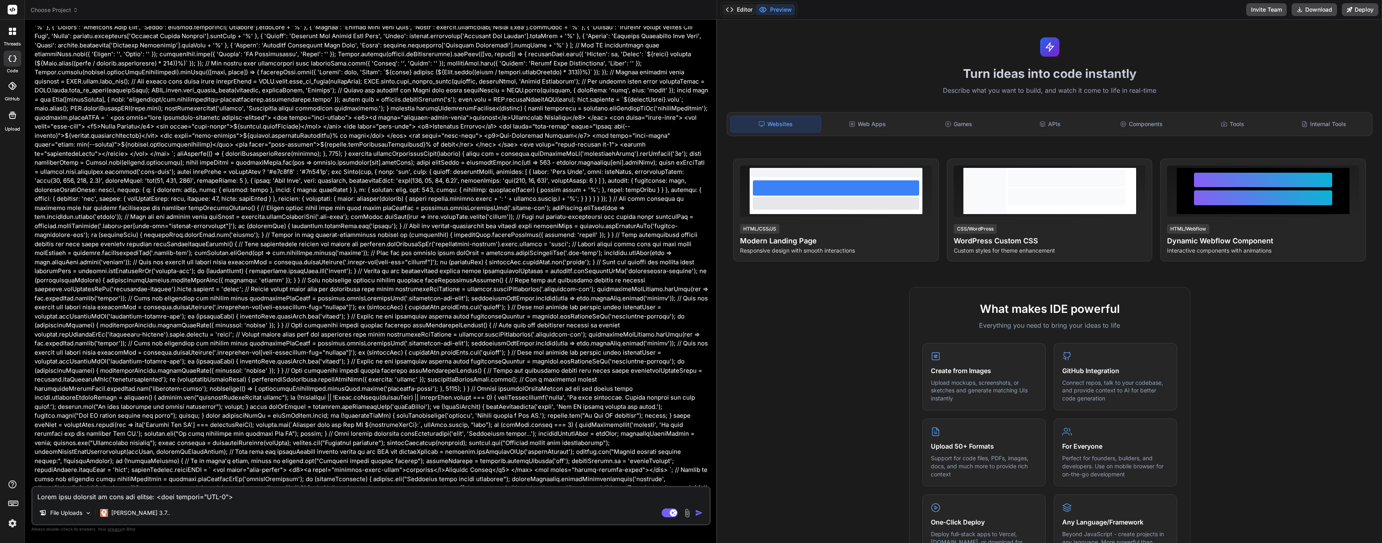
click at [694, 9] on button "Editor" at bounding box center [738, 9] width 33 height 11
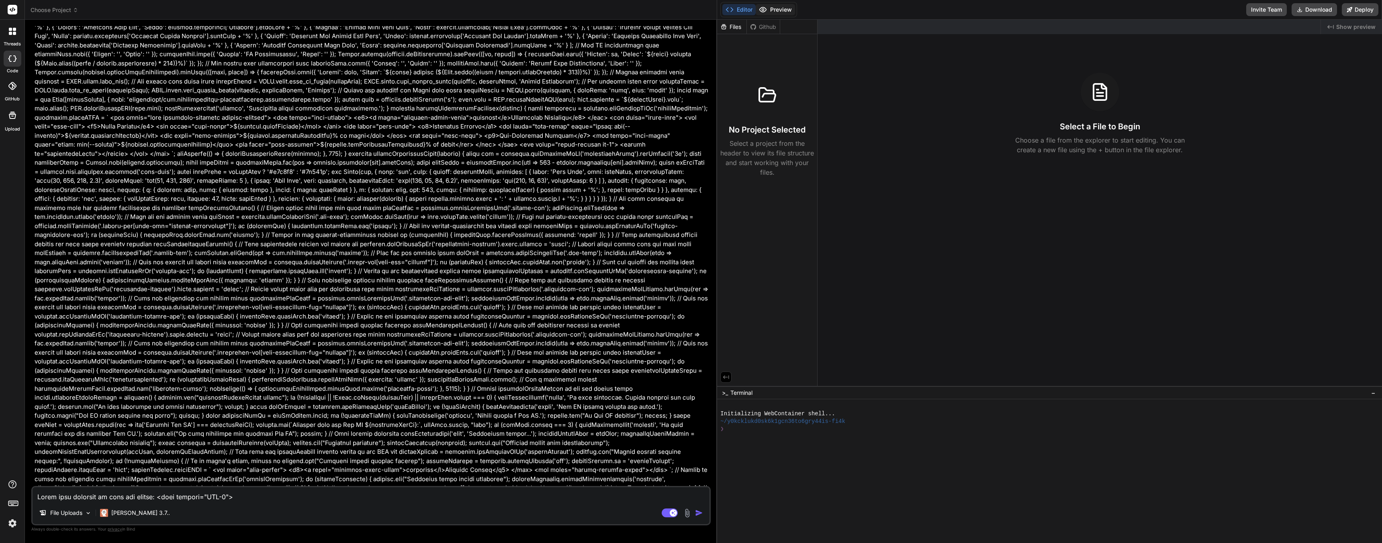
click at [694, 8] on icon at bounding box center [763, 10] width 8 height 8
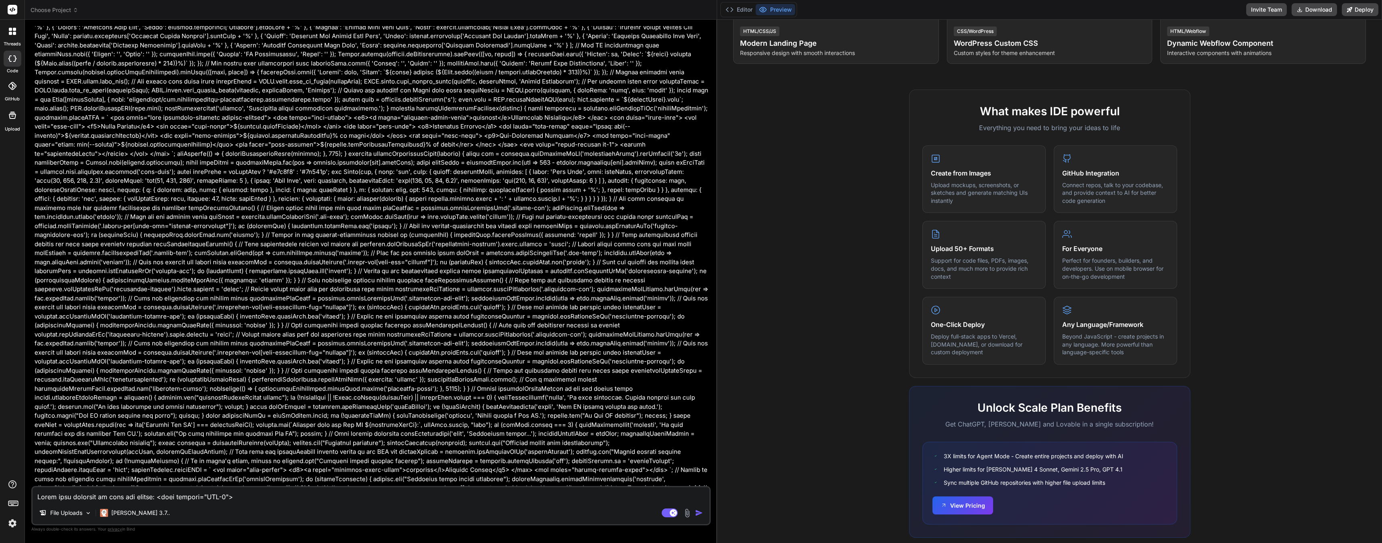
scroll to position [223, 0]
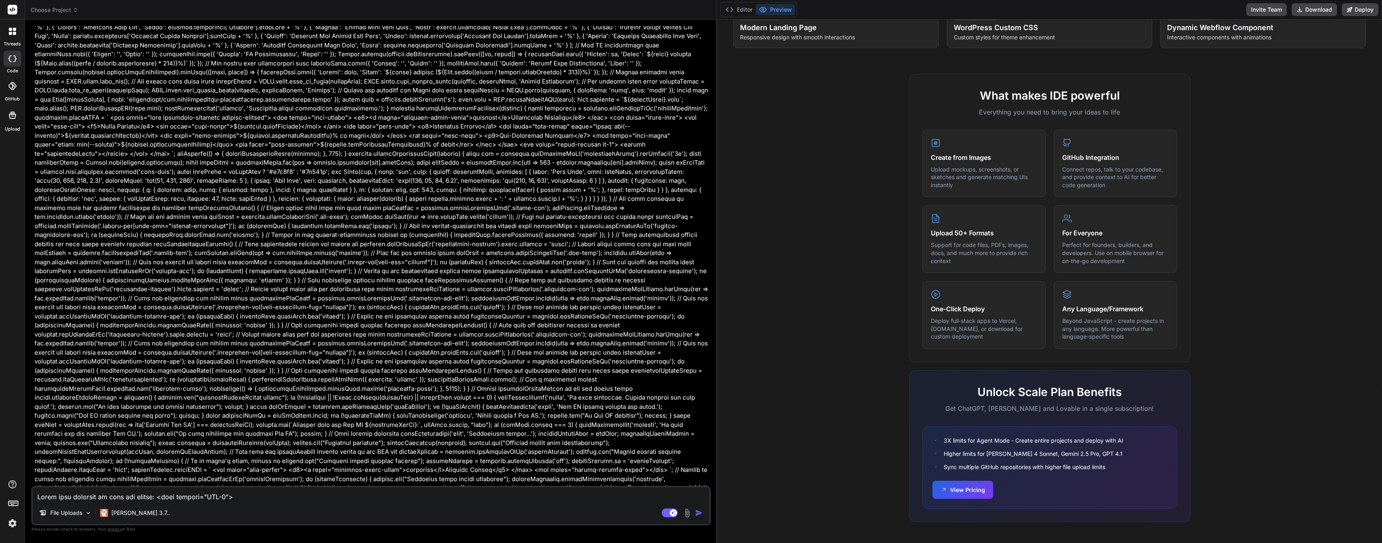
click at [11, 398] on img at bounding box center [13, 524] width 14 height 14
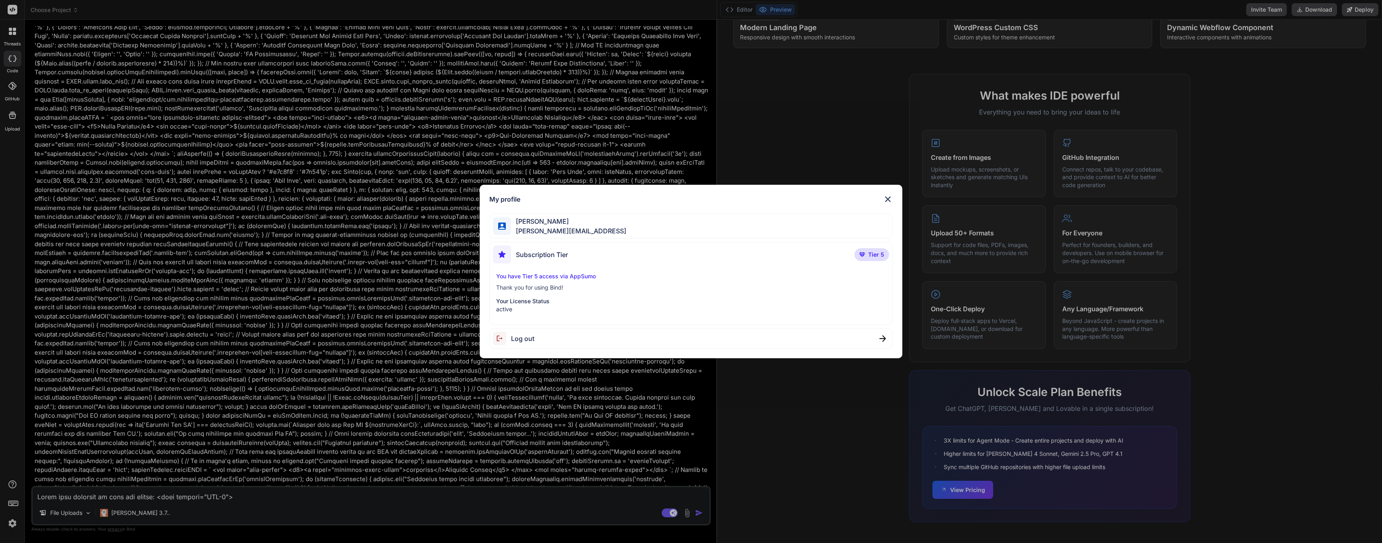
click at [694, 202] on img at bounding box center [888, 199] width 10 height 10
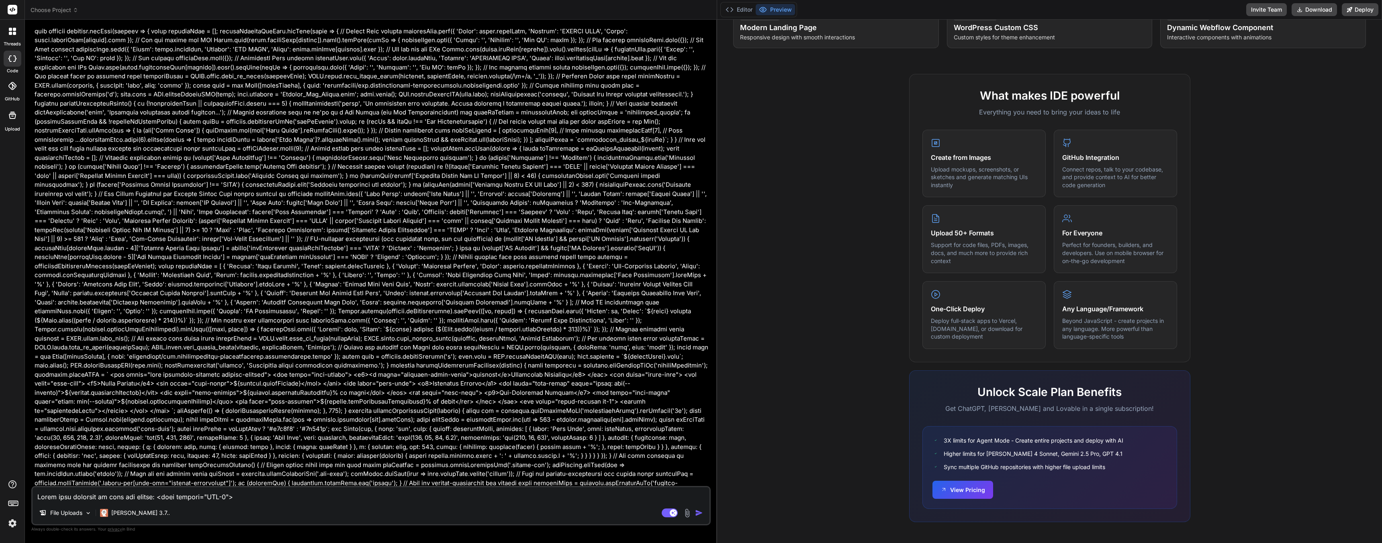
scroll to position [8525, 0]
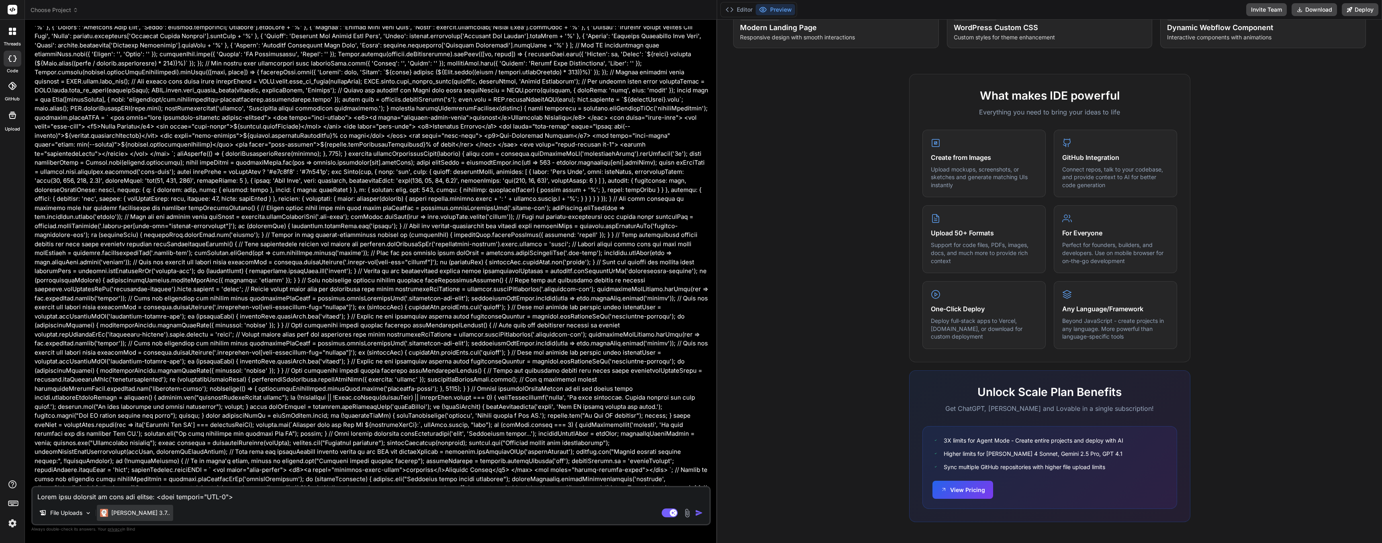
click at [146, 398] on div "[PERSON_NAME] 3.7.." at bounding box center [135, 513] width 76 height 16
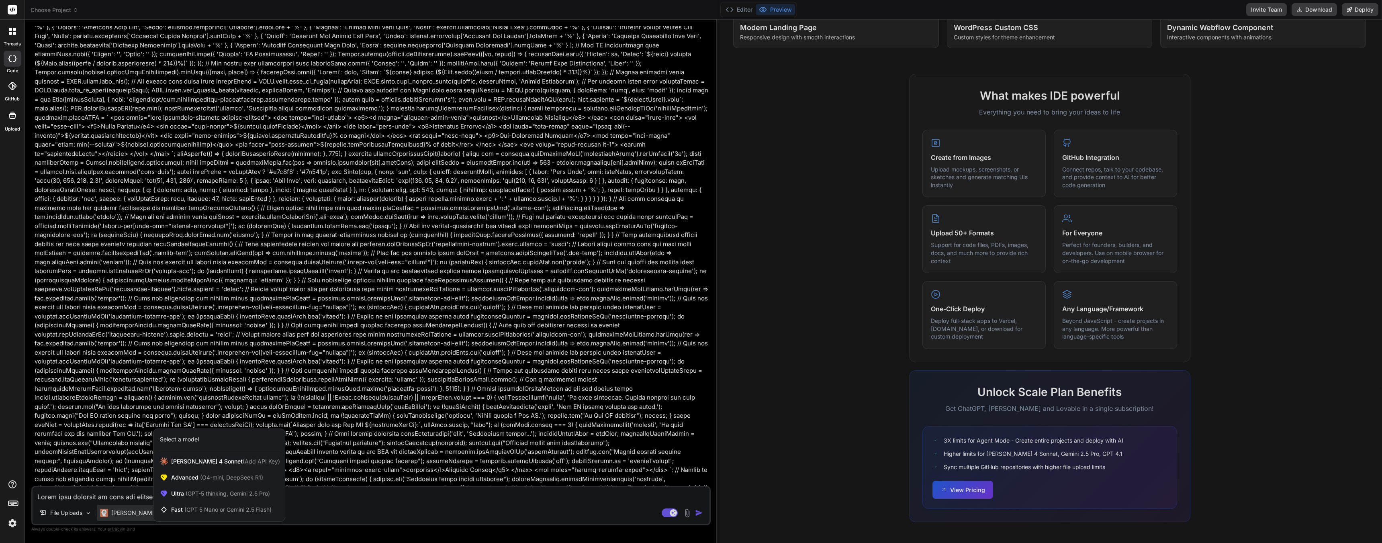
click at [327, 398] on div at bounding box center [691, 271] width 1382 height 543
type textarea "x"
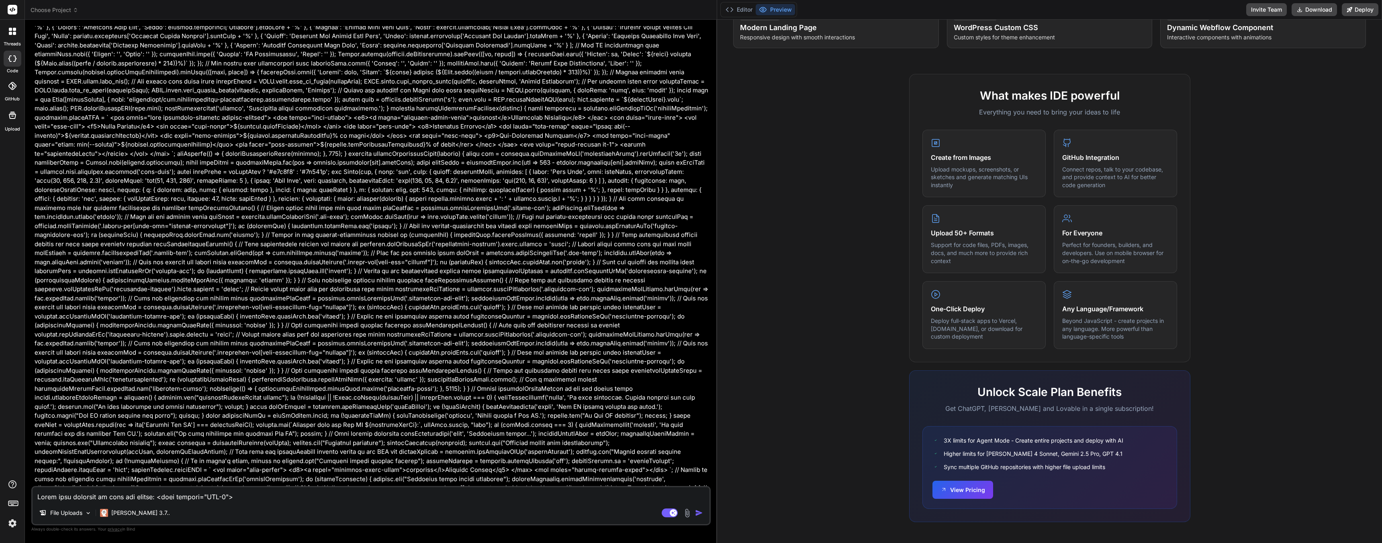
click at [694, 209] on div "What makes IDE powerful Everything you need to bring your ideas to life Create …" at bounding box center [1049, 306] width 655 height 464
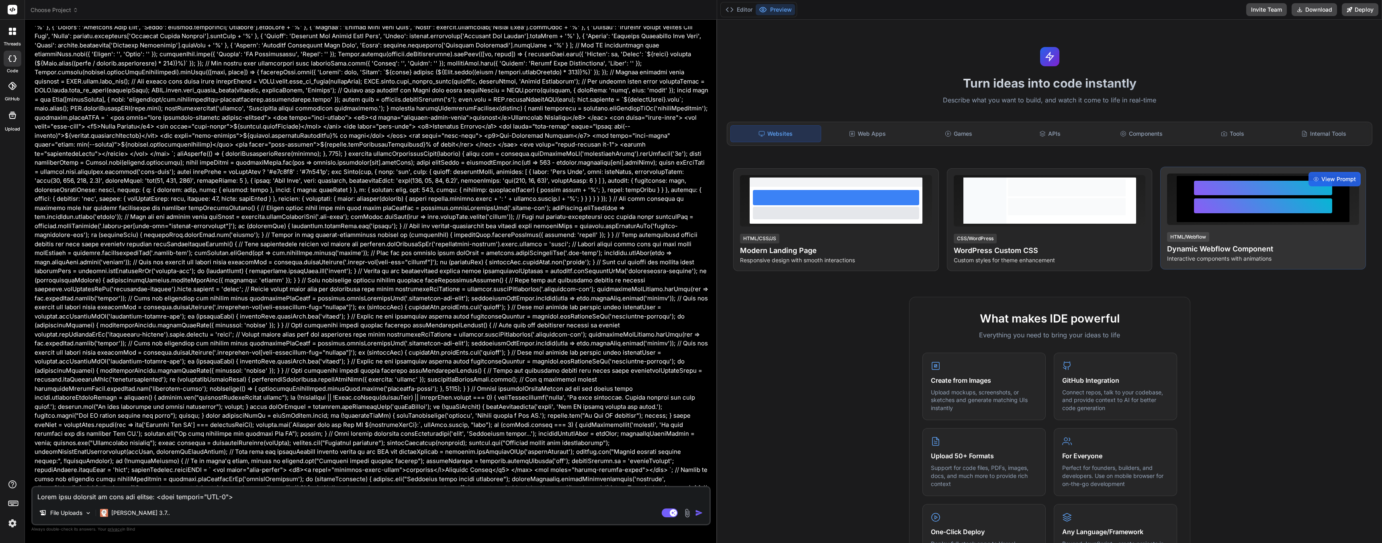
click at [694, 214] on div at bounding box center [1263, 199] width 138 height 37
click at [694, 179] on span "View Prompt" at bounding box center [1338, 179] width 35 height 8
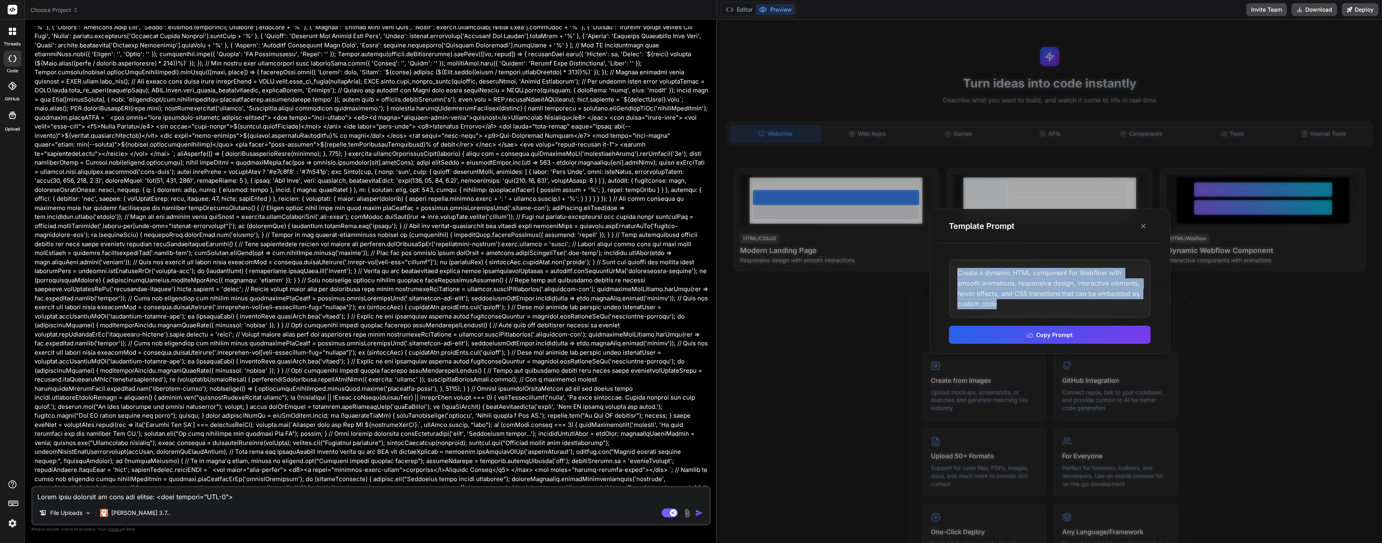
drag, startPoint x: 1021, startPoint y: 306, endPoint x: 948, endPoint y: 270, distance: 80.7
click at [694, 270] on div "Create a dynamic HTML component for Webflow with smooth animations, responsive …" at bounding box center [1050, 288] width 202 height 58
click at [694, 227] on line at bounding box center [1143, 226] width 4 height 4
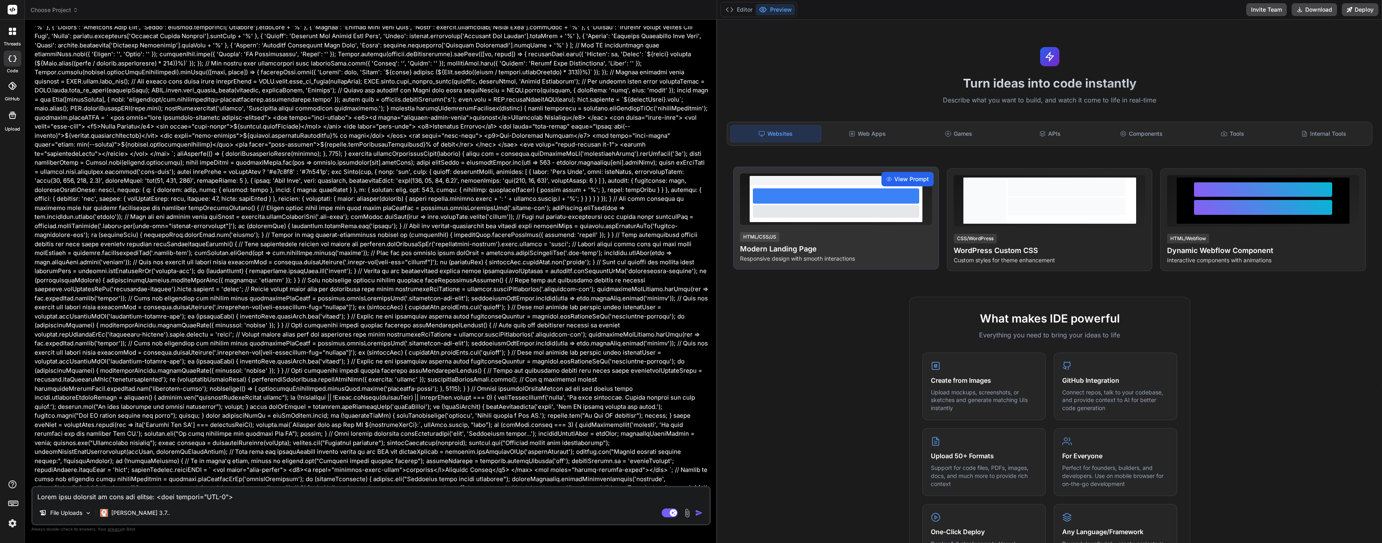
click at [694, 180] on span "View Prompt" at bounding box center [911, 179] width 35 height 8
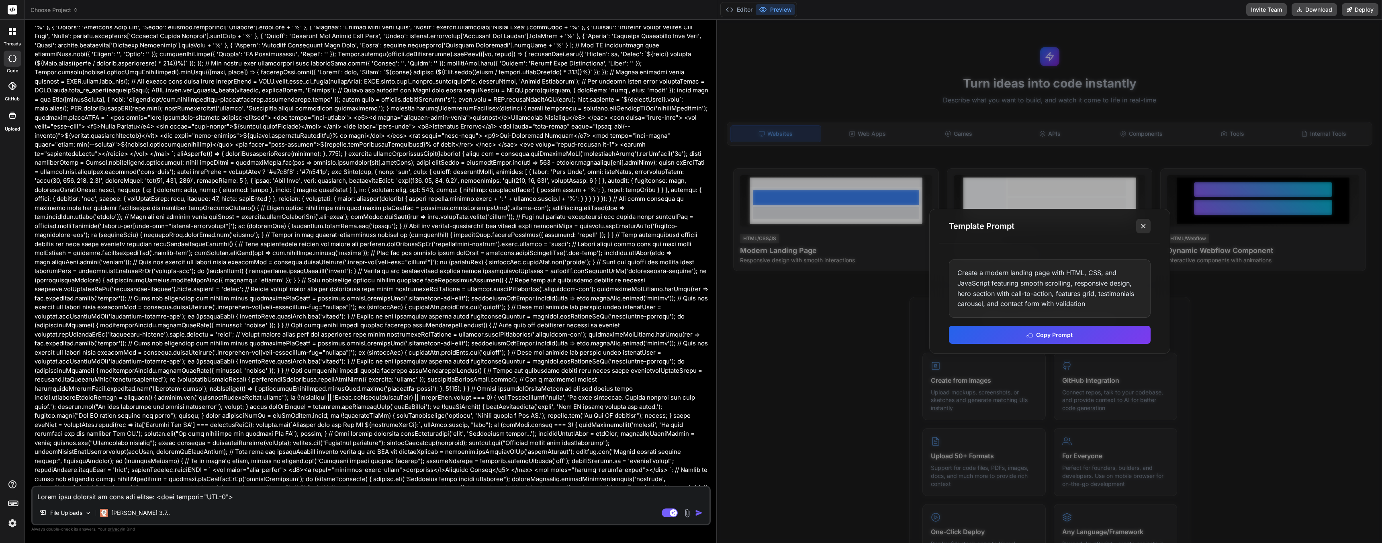
click at [694, 224] on icon at bounding box center [1143, 226] width 8 height 8
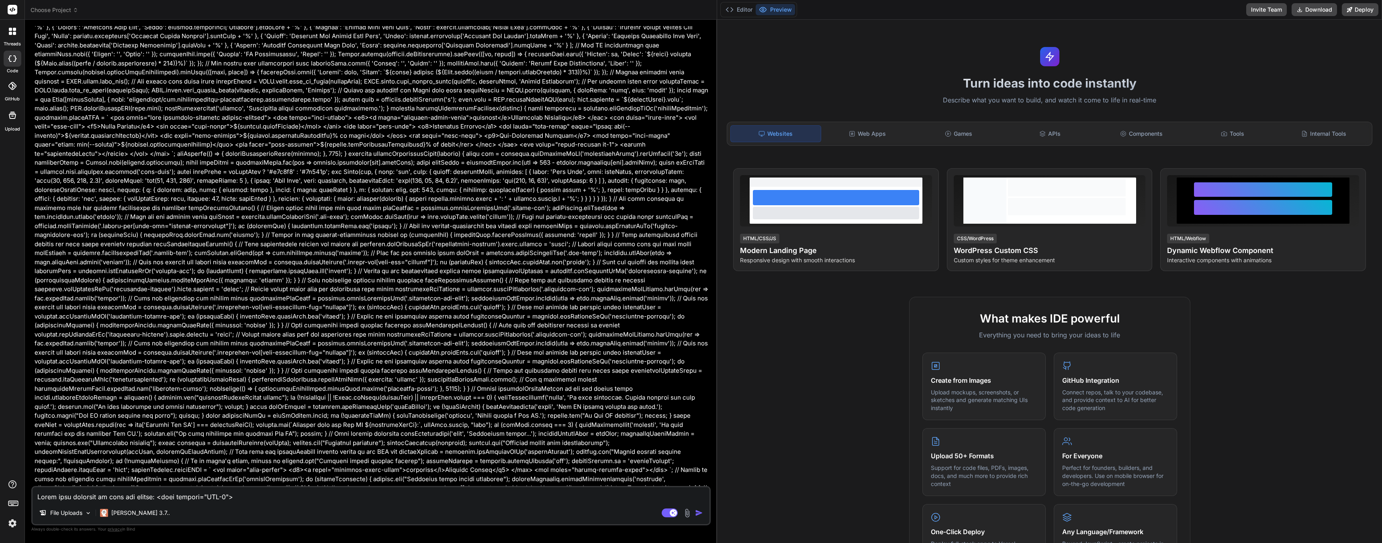
click at [565, 398] on div "Bind AI" at bounding box center [372, 548] width 674 height 9
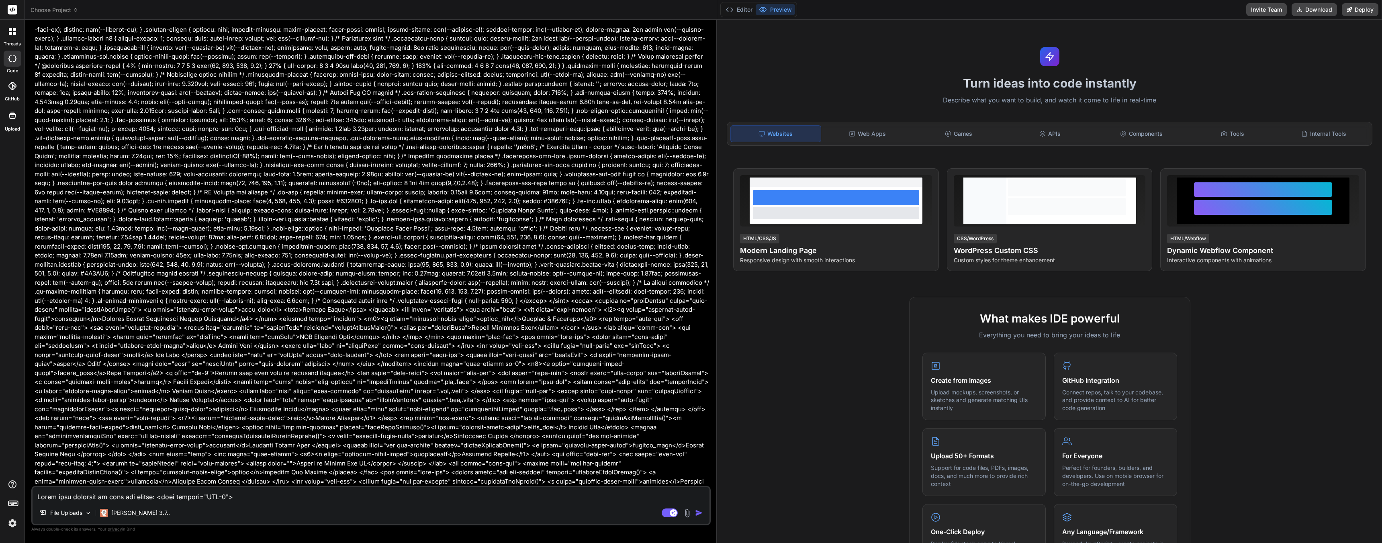
drag, startPoint x: 587, startPoint y: 331, endPoint x: 574, endPoint y: 125, distance: 206.8
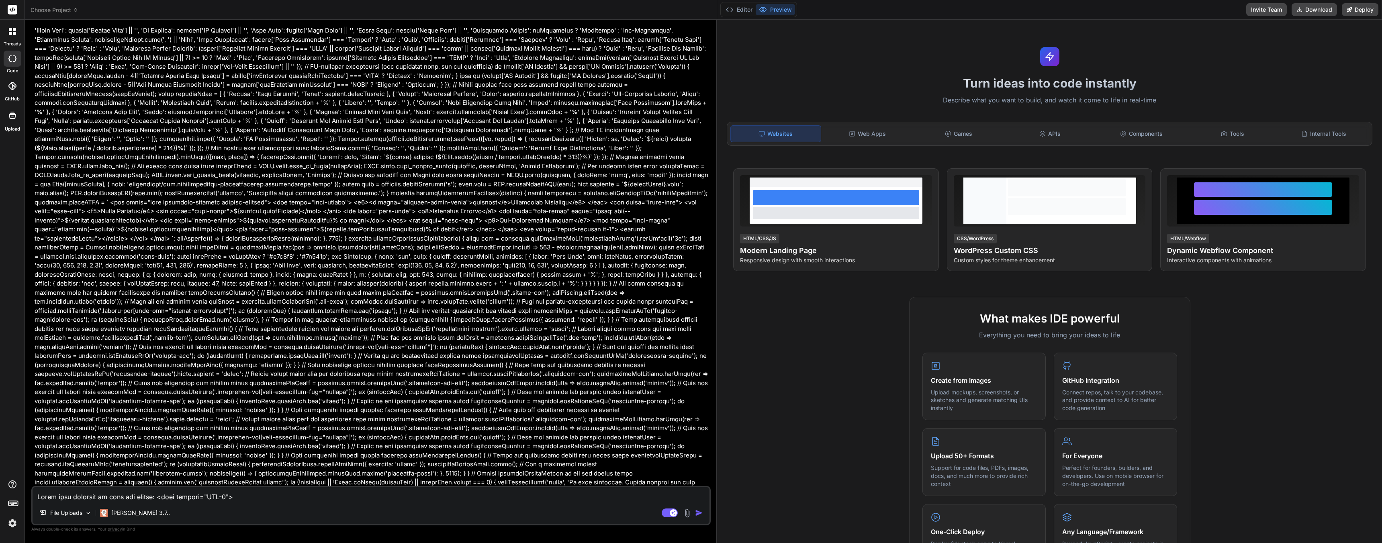
scroll to position [8525, 0]
